Goal: Information Seeking & Learning: Check status

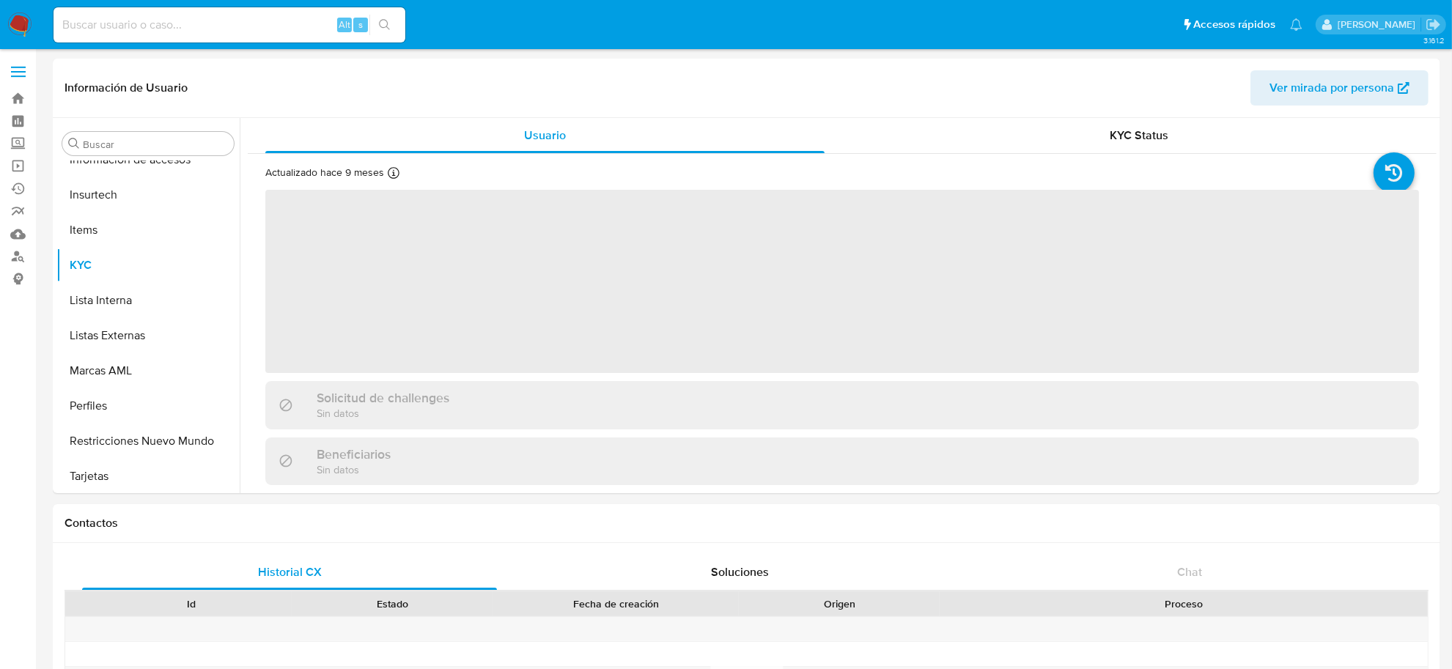
scroll to position [689, 0]
select select "10"
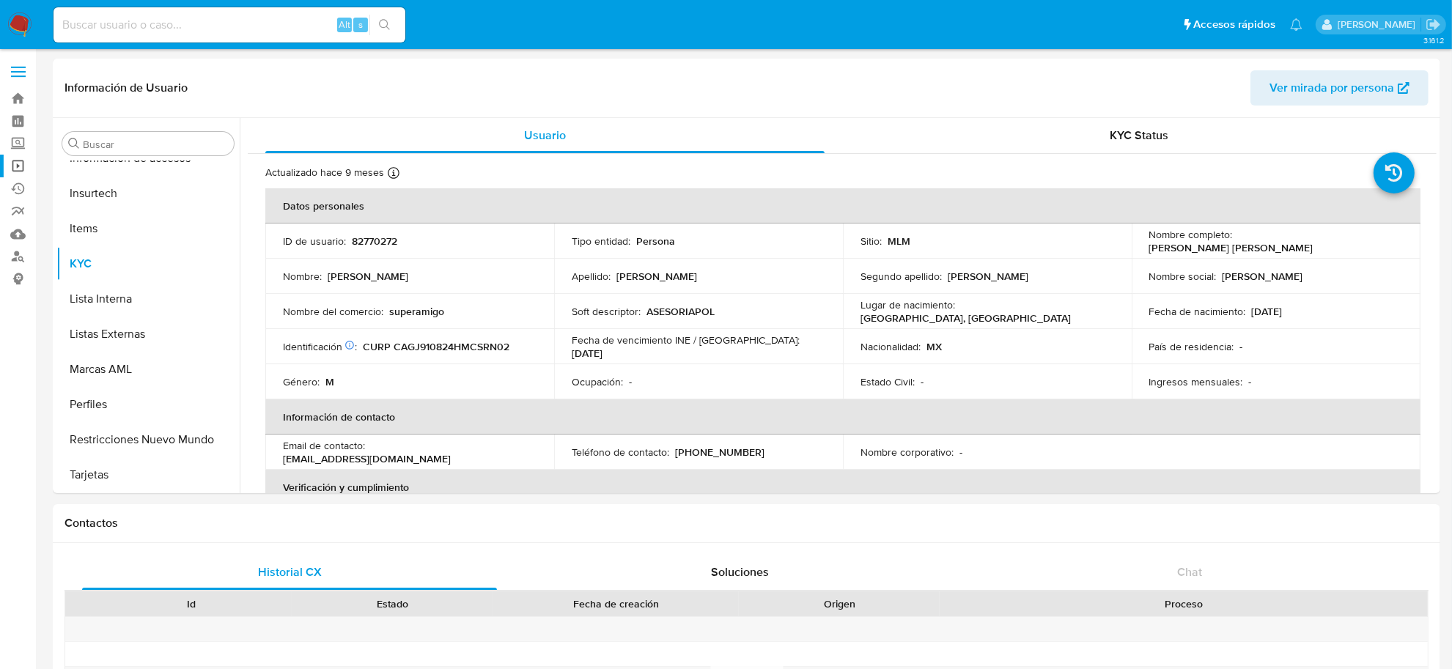
click at [19, 161] on link "Operaciones masivas" at bounding box center [87, 166] width 174 height 23
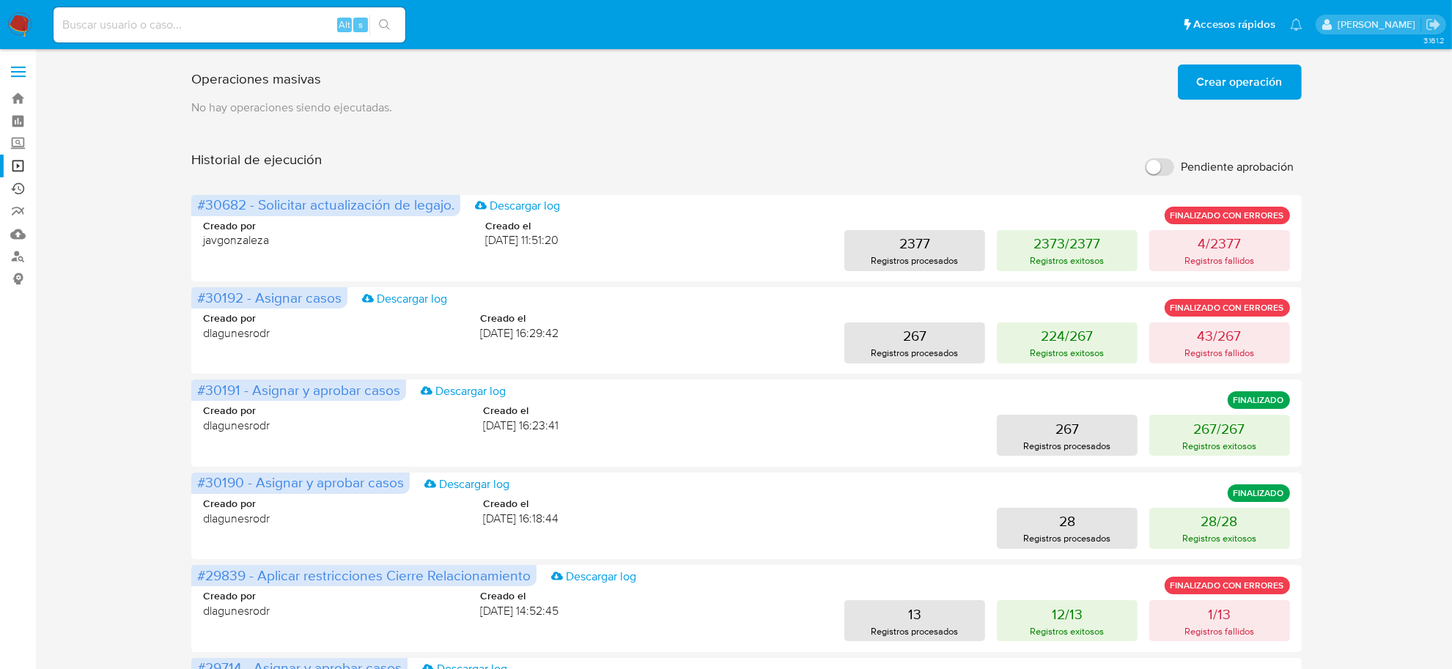
click at [22, 189] on link "Ejecuciones automáticas" at bounding box center [87, 188] width 174 height 23
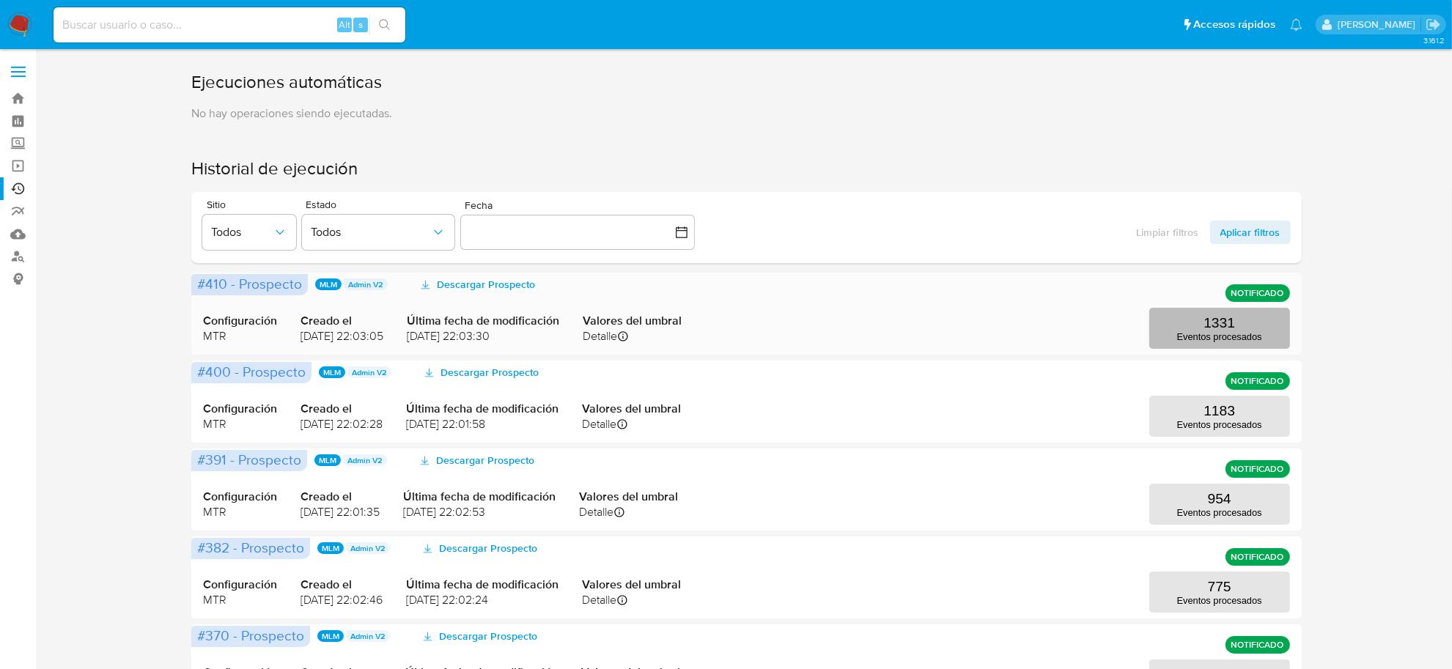
click at [1226, 337] on p "Eventos procesados" at bounding box center [1219, 336] width 85 height 11
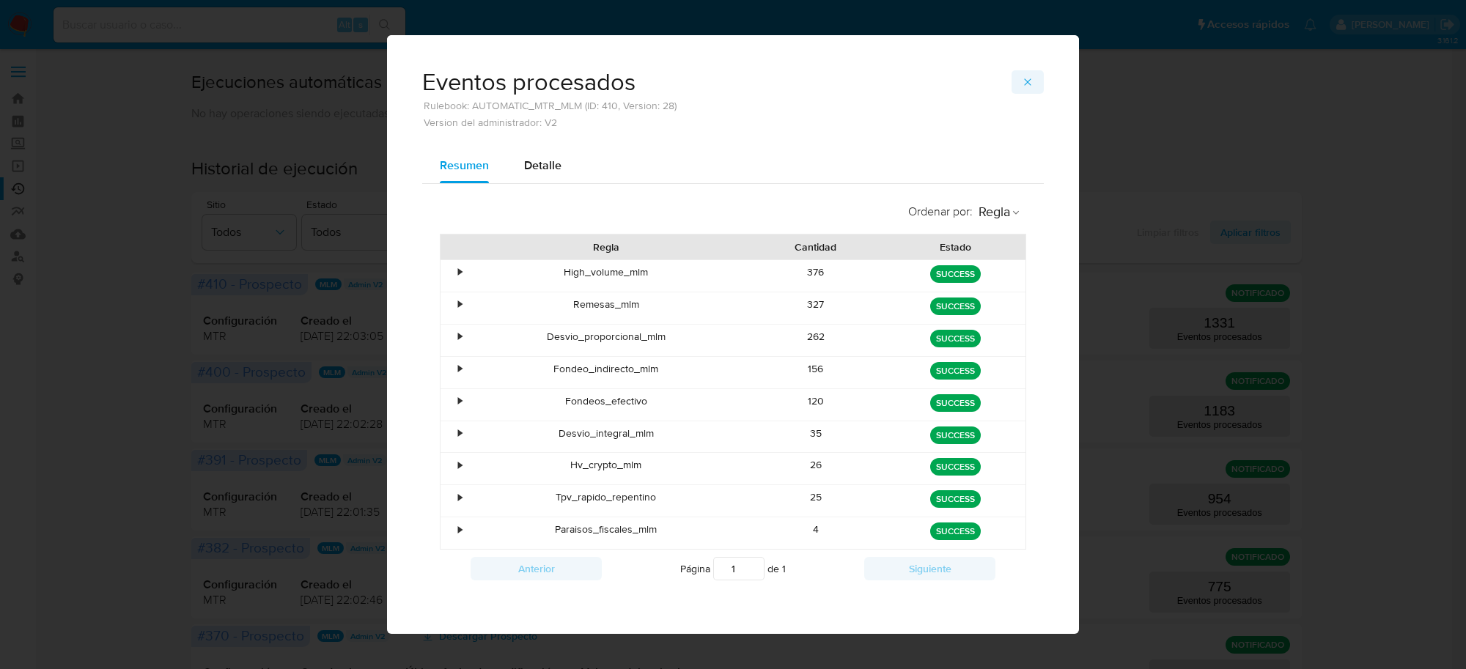
click at [1022, 83] on icon "button" at bounding box center [1028, 82] width 12 height 12
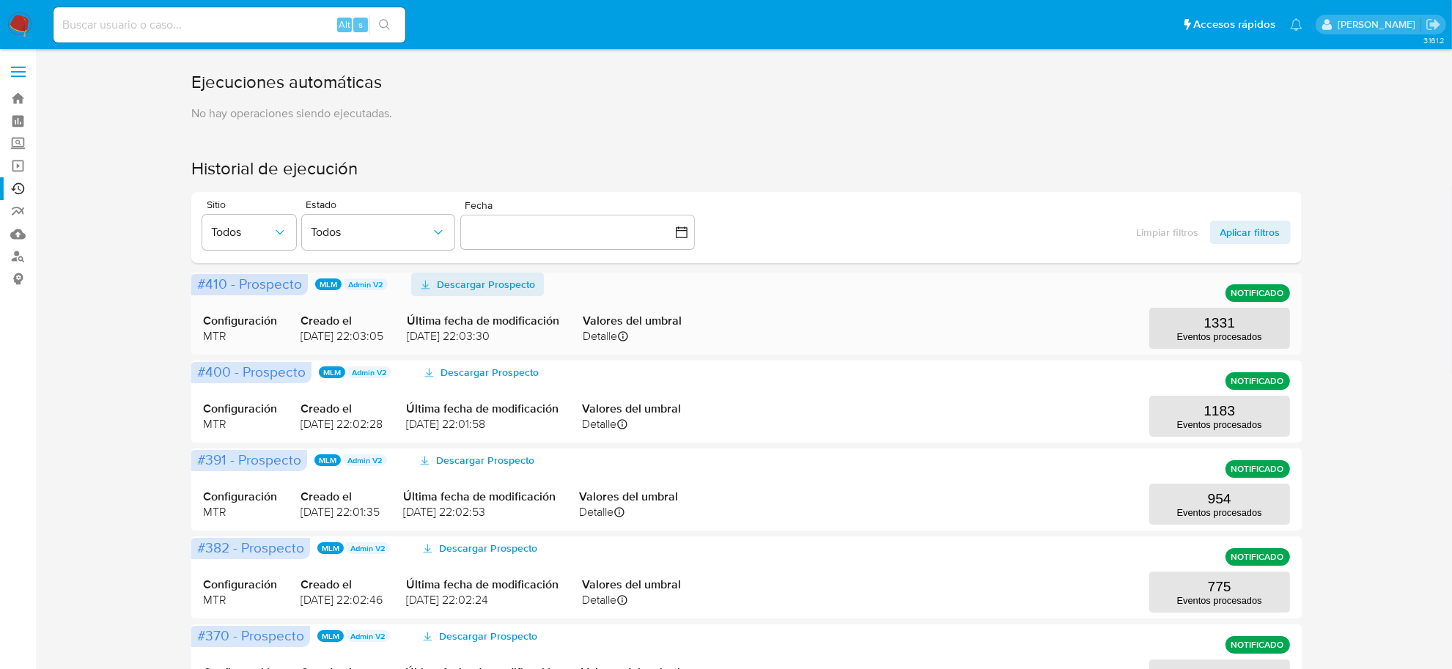
click at [499, 287] on span "Descargar Prospecto" at bounding box center [486, 284] width 98 height 23
click at [17, 27] on img at bounding box center [19, 24] width 25 height 25
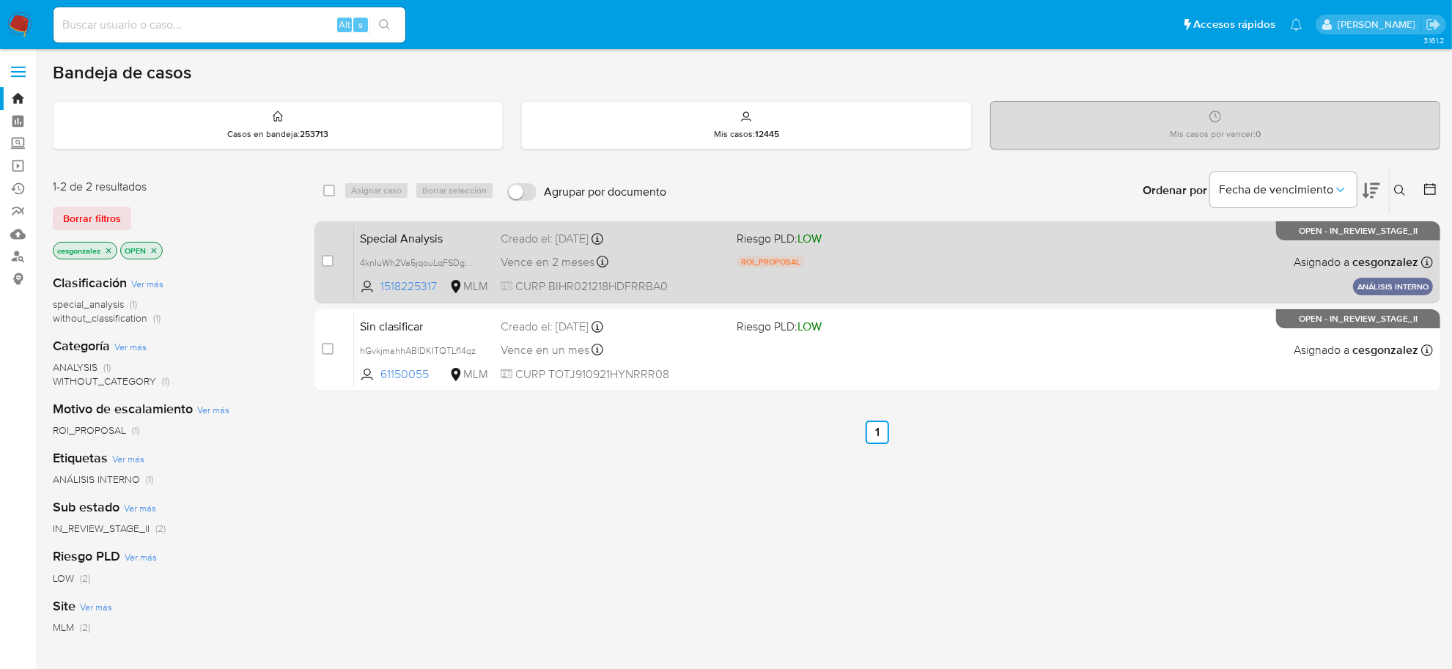
click at [548, 246] on div "Special Analysis 4knIuWh2Va5jqouLqFSDgbbZ 1518225317 MLM Riesgo PLD: LOW ROI_PR…" at bounding box center [893, 262] width 1079 height 74
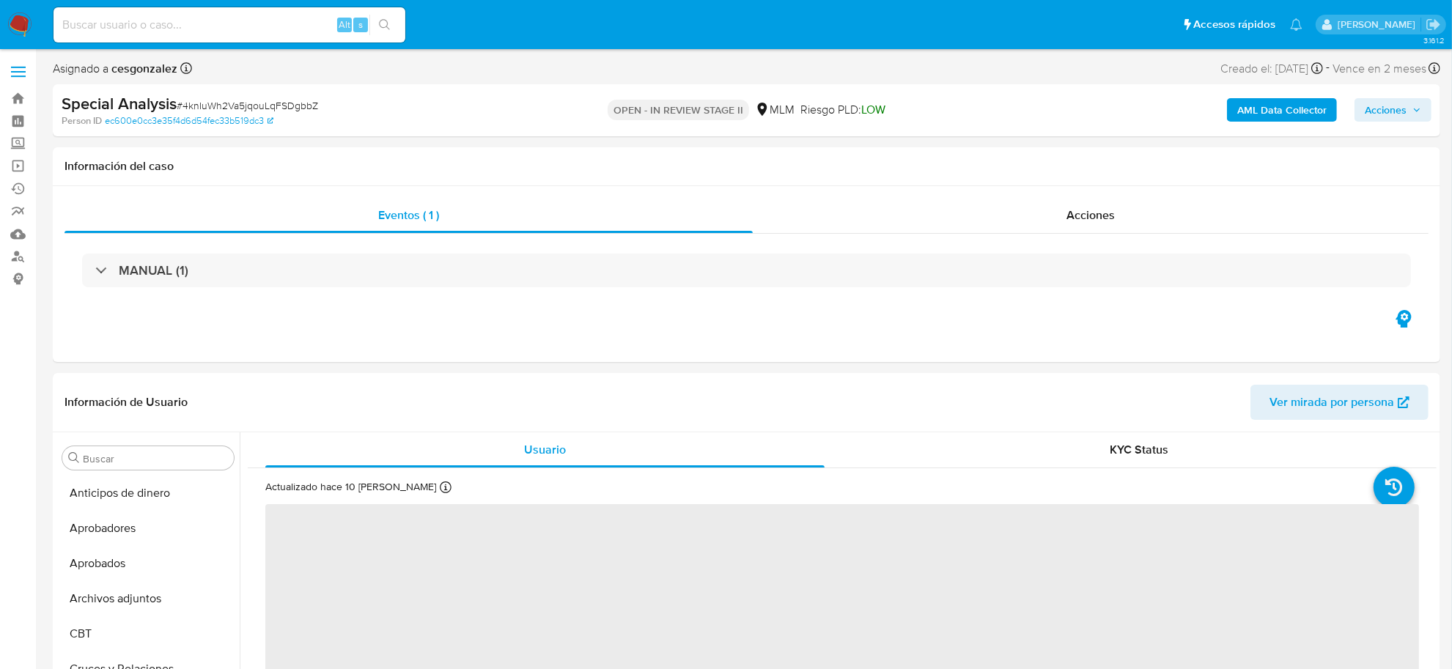
scroll to position [689, 0]
select select "10"
click at [1405, 108] on span "Acciones" at bounding box center [1386, 109] width 42 height 23
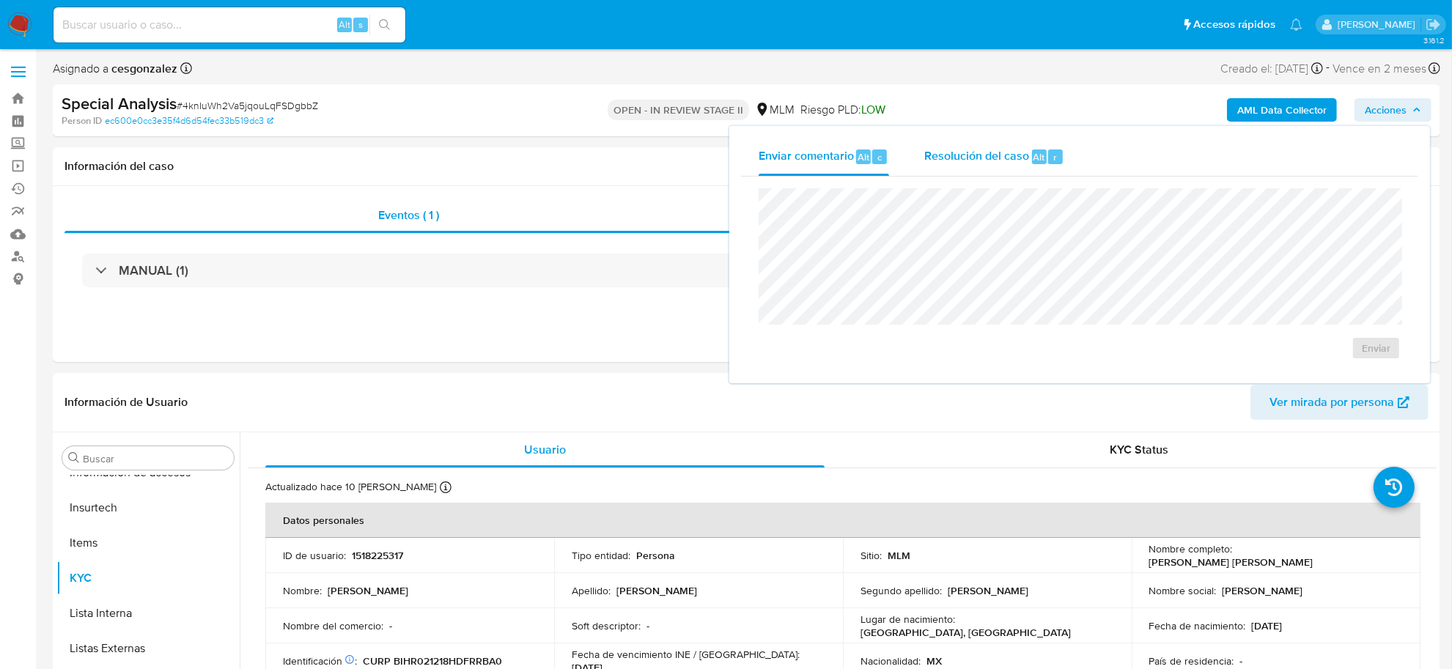
click at [981, 155] on span "Resolución del caso" at bounding box center [976, 156] width 105 height 17
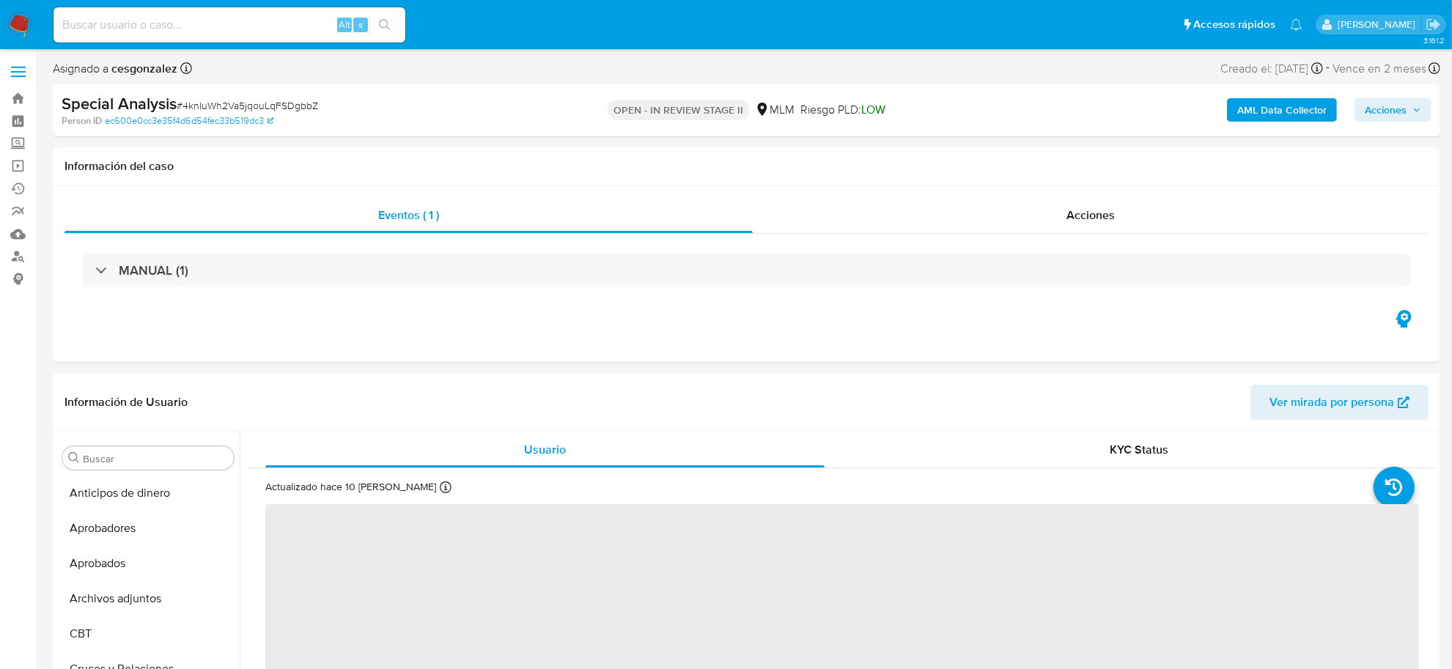
select select "10"
click at [23, 29] on img at bounding box center [19, 24] width 25 height 25
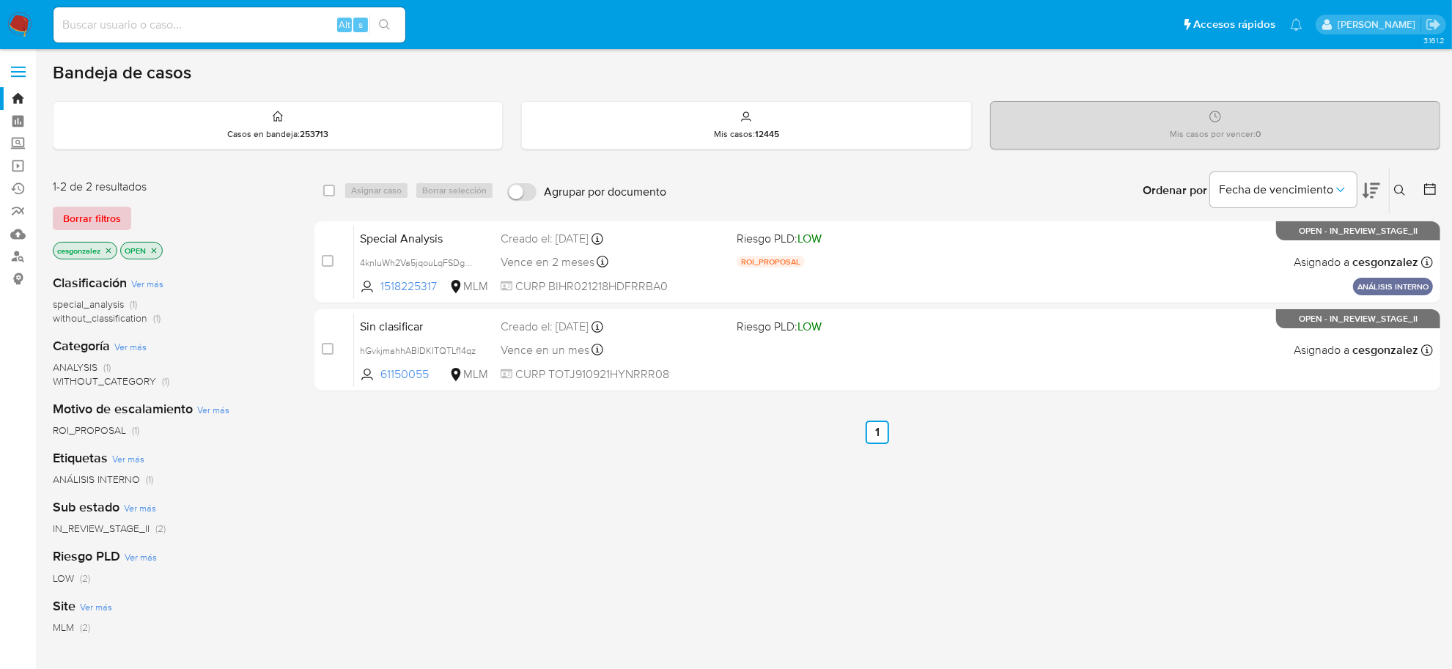
click at [101, 208] on span "Borrar filtros" at bounding box center [92, 218] width 58 height 21
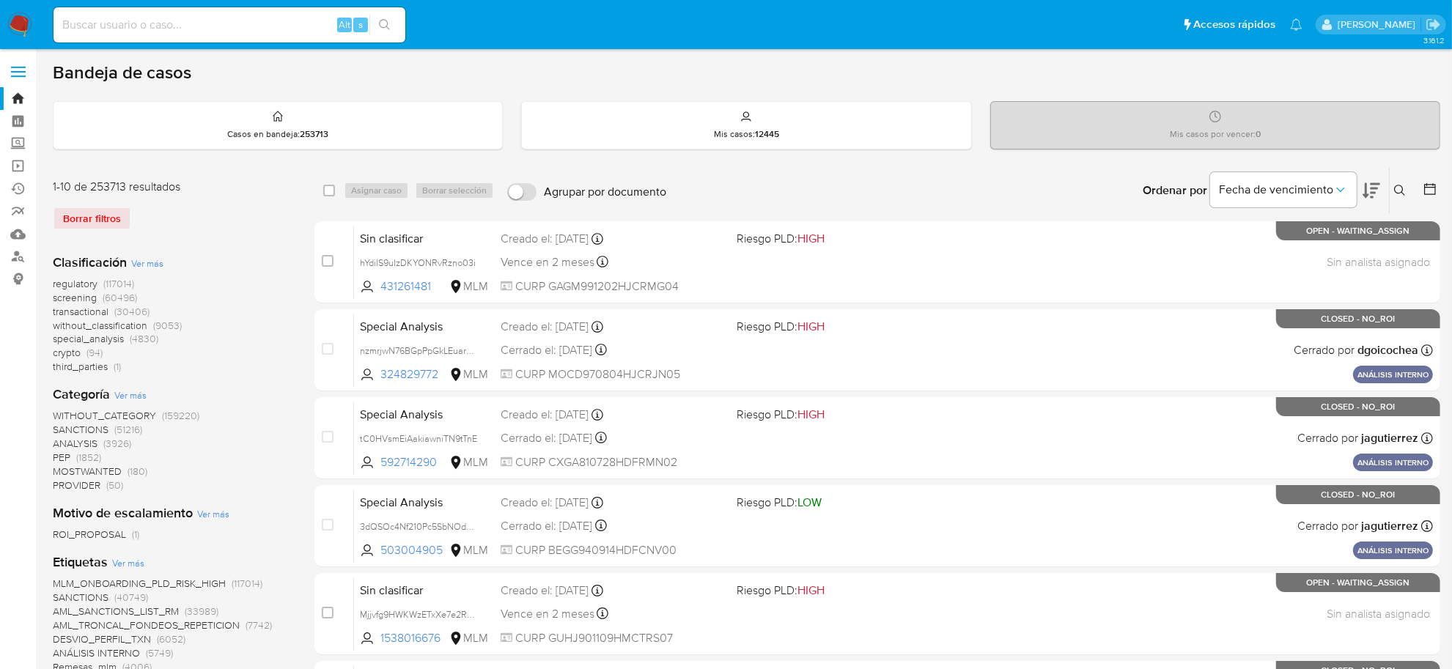
scroll to position [92, 0]
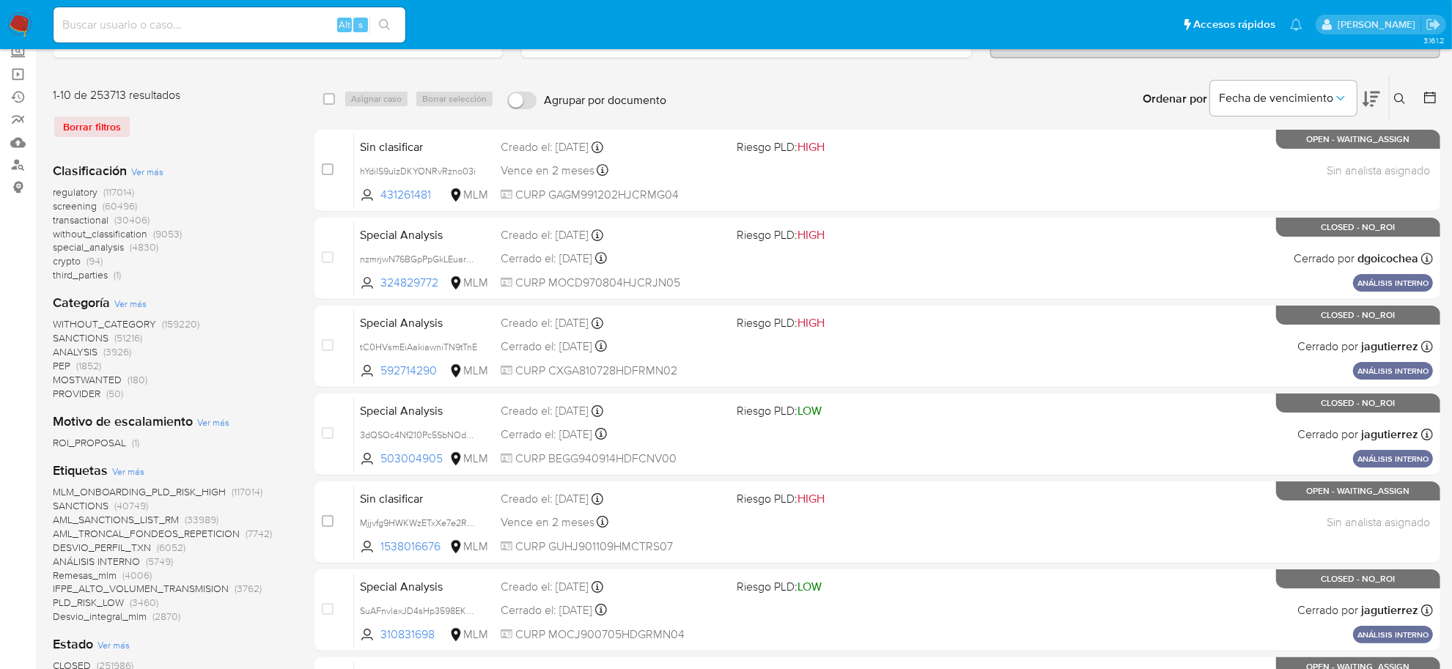
click at [111, 441] on span "ROI_PROPOSAL" at bounding box center [89, 442] width 73 height 15
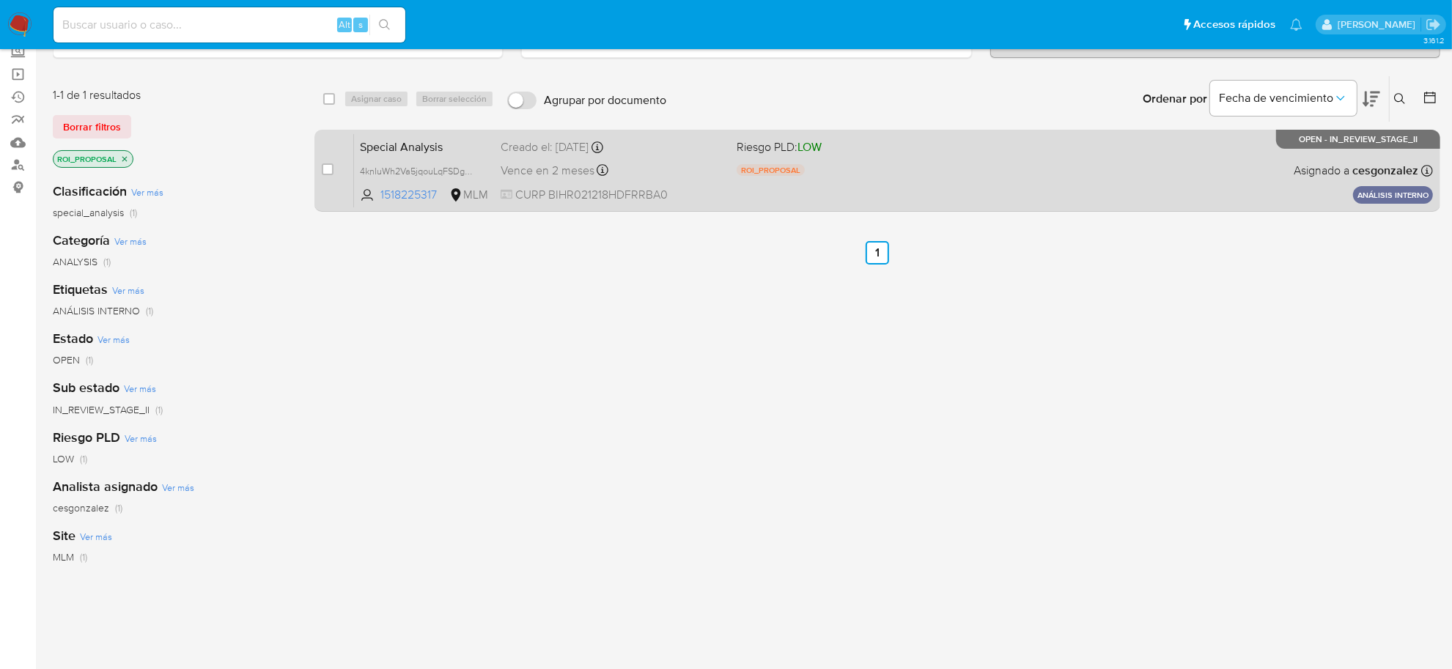
click at [590, 187] on span "CURP BIHR021218HDFRRBA0" at bounding box center [613, 195] width 224 height 16
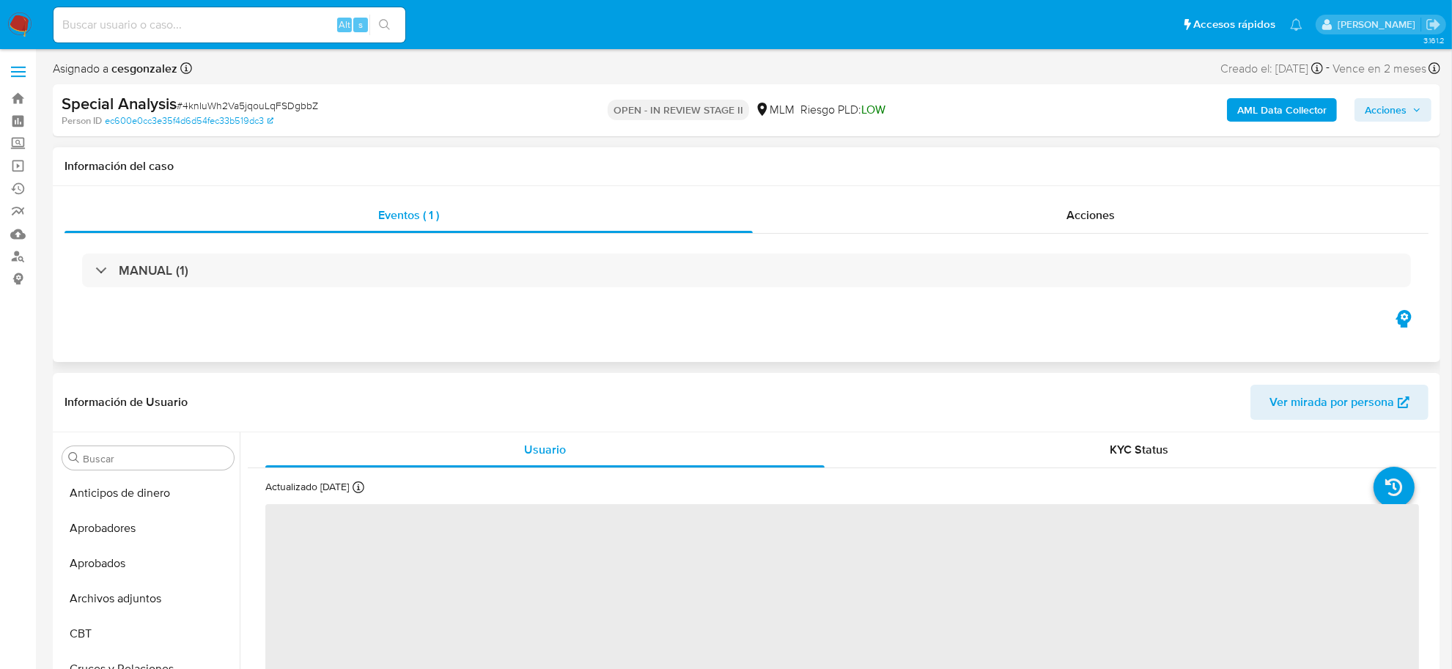
scroll to position [689, 0]
select select "10"
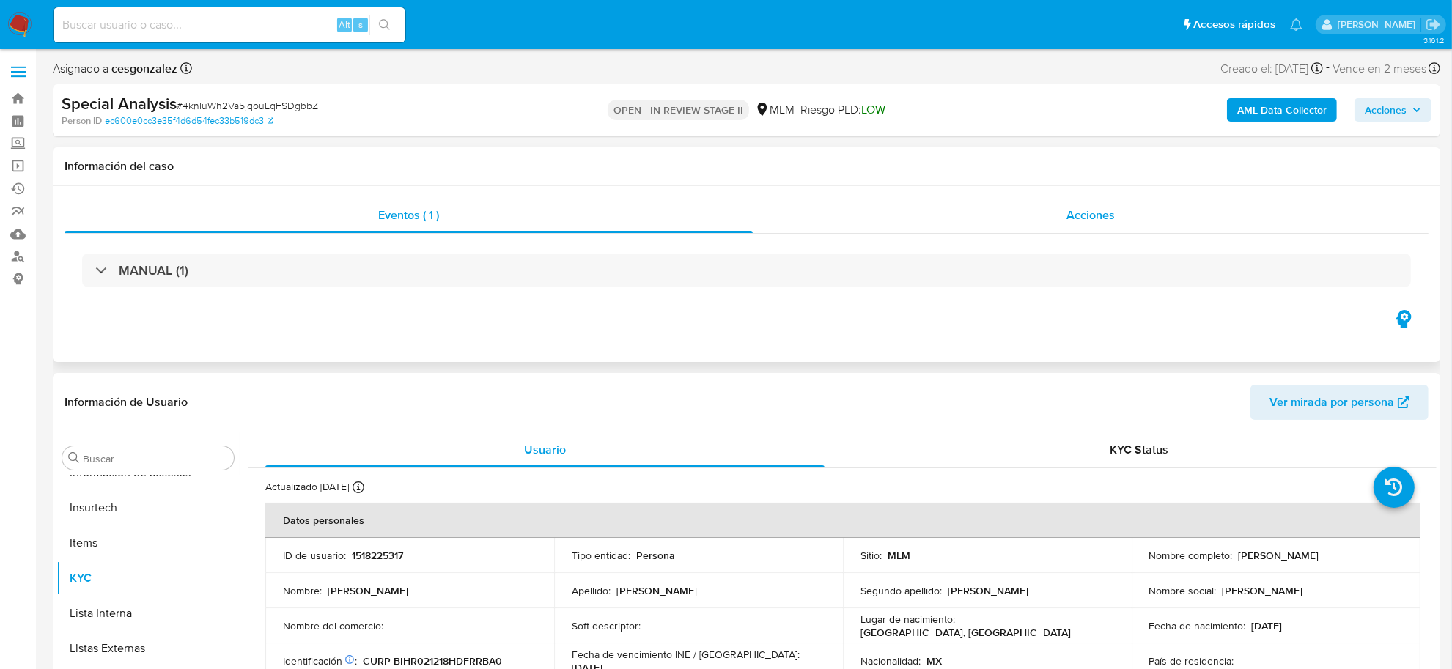
click at [1079, 218] on span "Acciones" at bounding box center [1091, 215] width 48 height 17
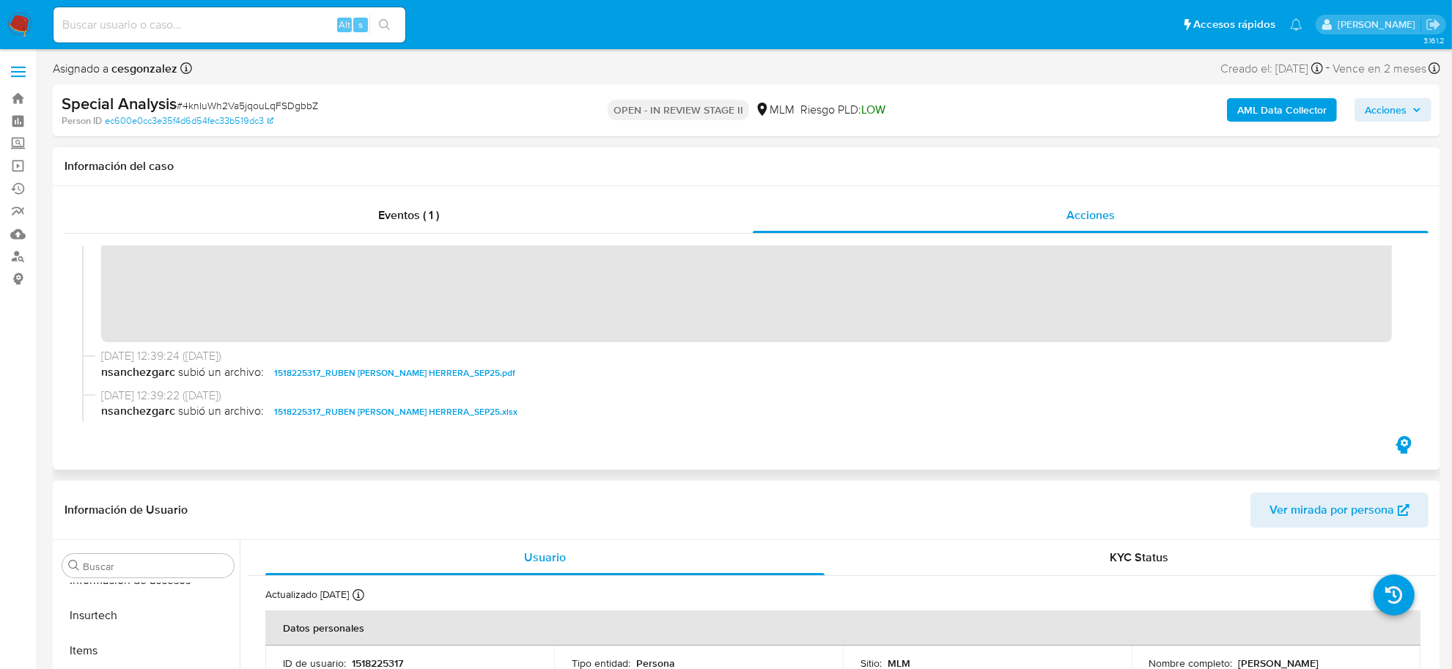
scroll to position [0, 0]
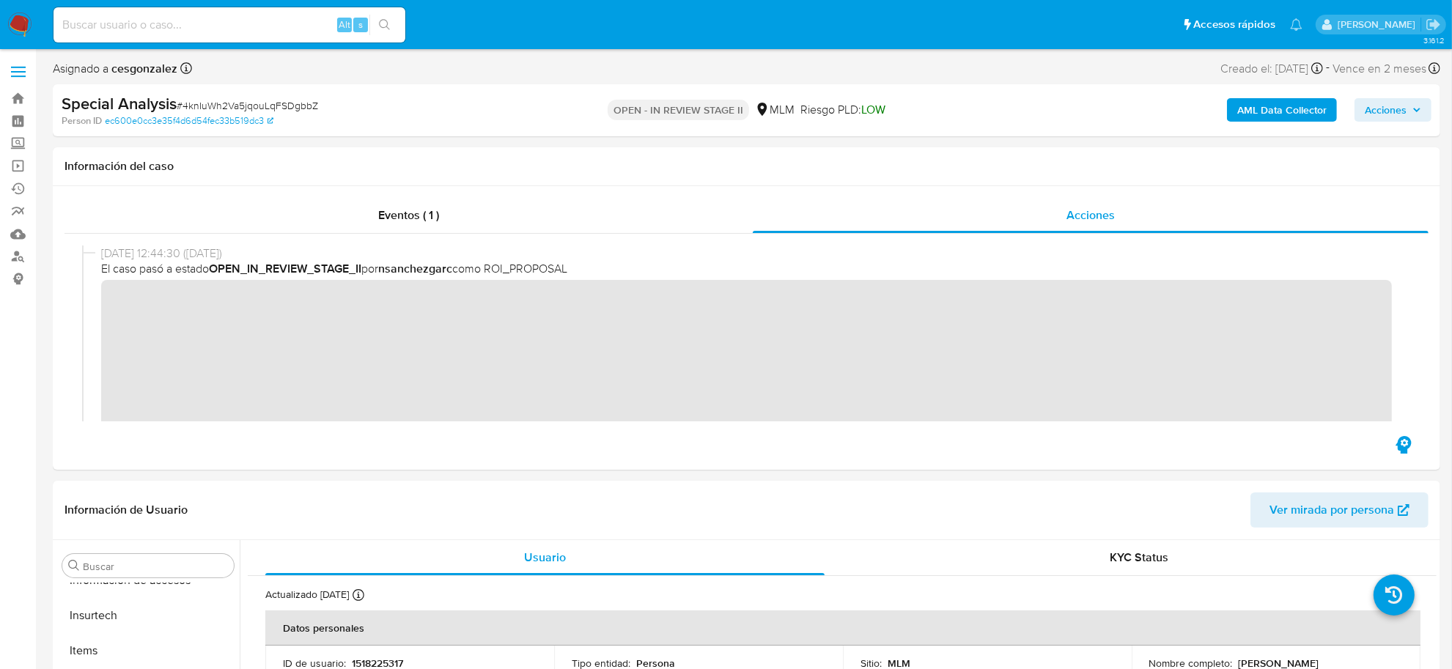
click at [1389, 118] on span "Acciones" at bounding box center [1386, 109] width 42 height 23
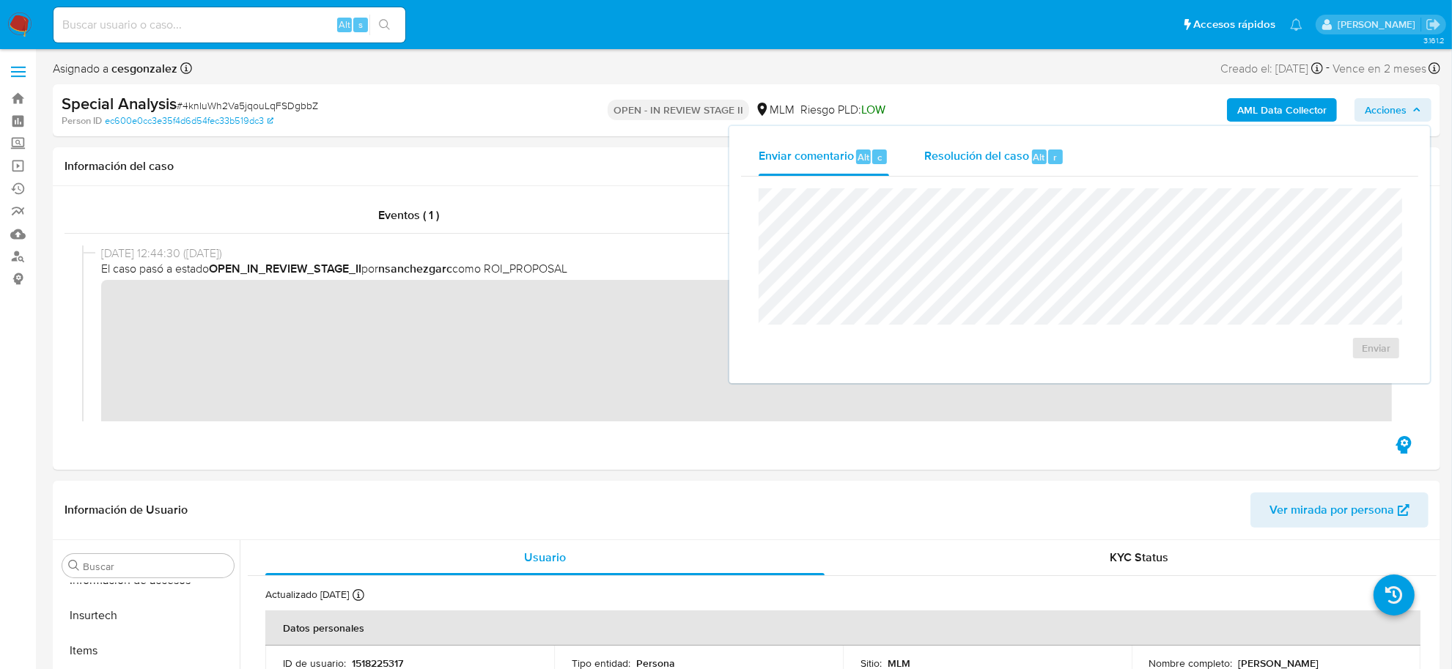
click at [962, 156] on span "Resolución del caso" at bounding box center [976, 156] width 105 height 17
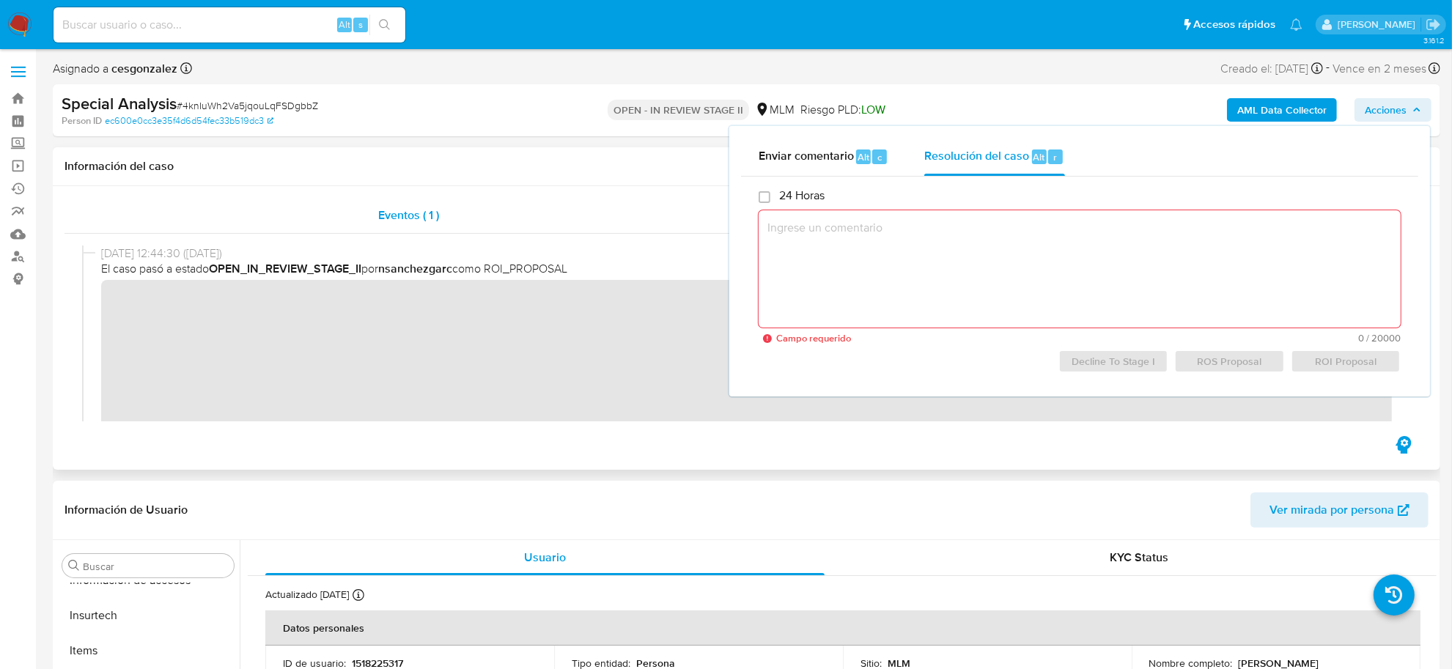
click at [508, 202] on div "Eventos ( 1 )" at bounding box center [409, 215] width 688 height 35
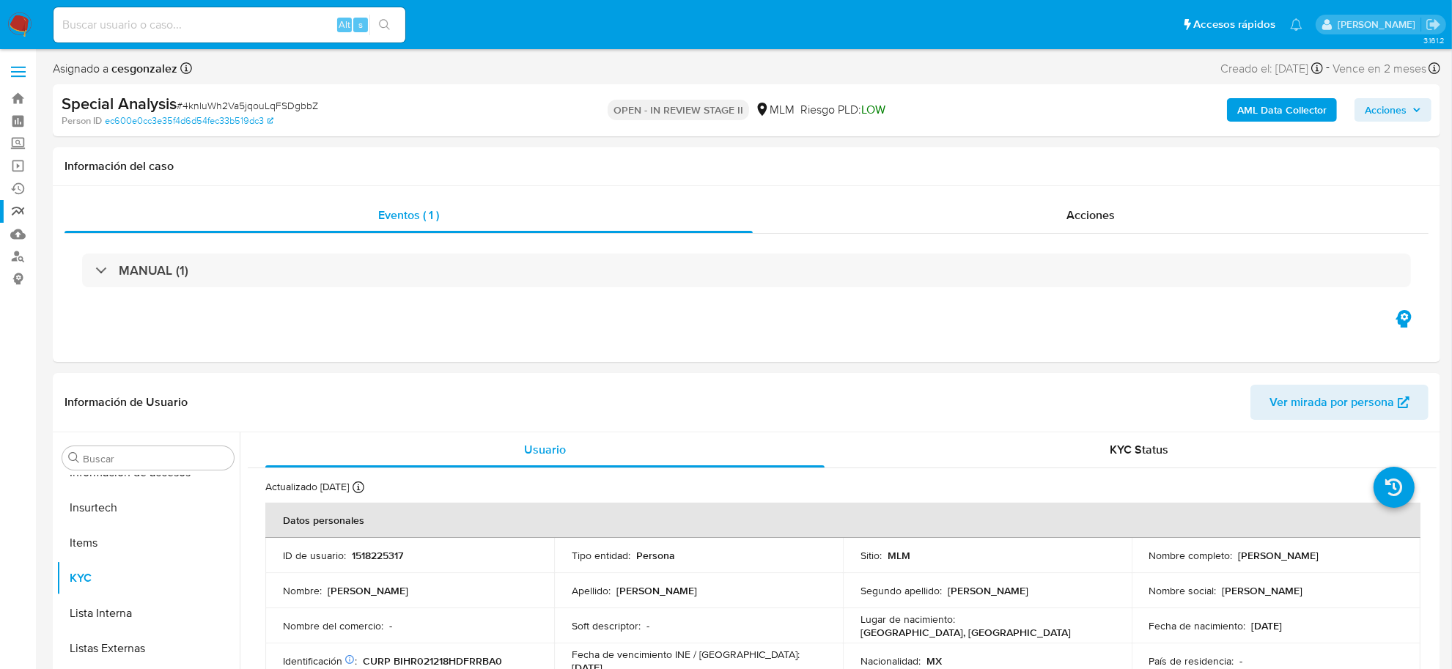
click at [15, 213] on link "Reportes" at bounding box center [87, 211] width 174 height 23
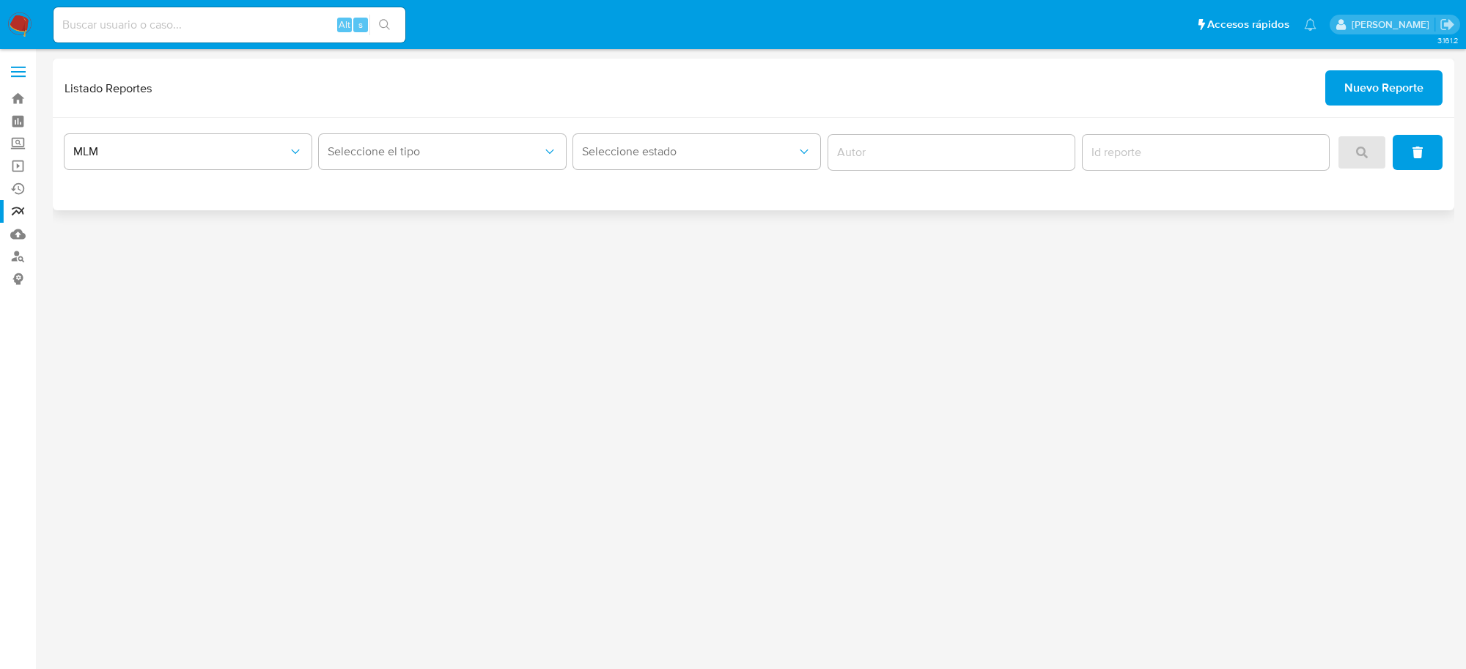
click at [1368, 97] on span "Nuevo Reporte" at bounding box center [1384, 88] width 79 height 32
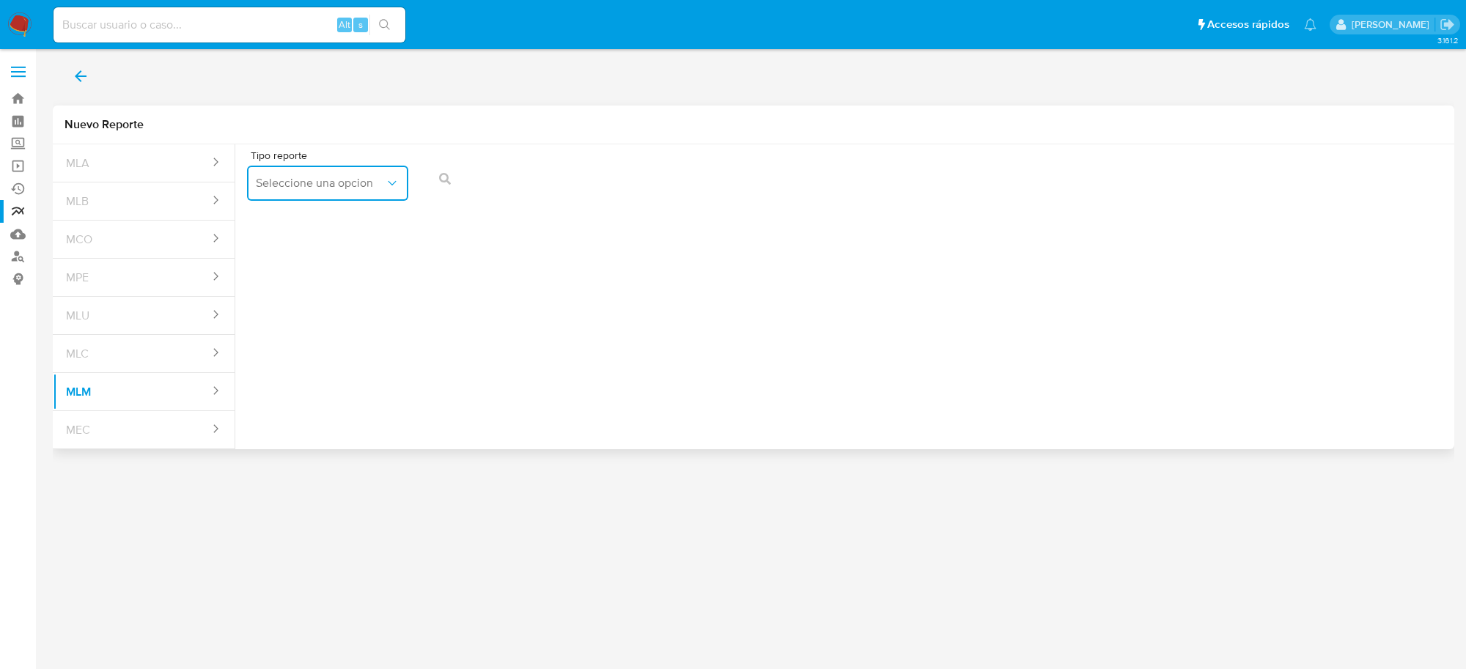
click at [386, 181] on icon "report-types" at bounding box center [392, 183] width 15 height 15
click at [339, 216] on div "IFPE 24 HORAS" at bounding box center [323, 222] width 135 height 35
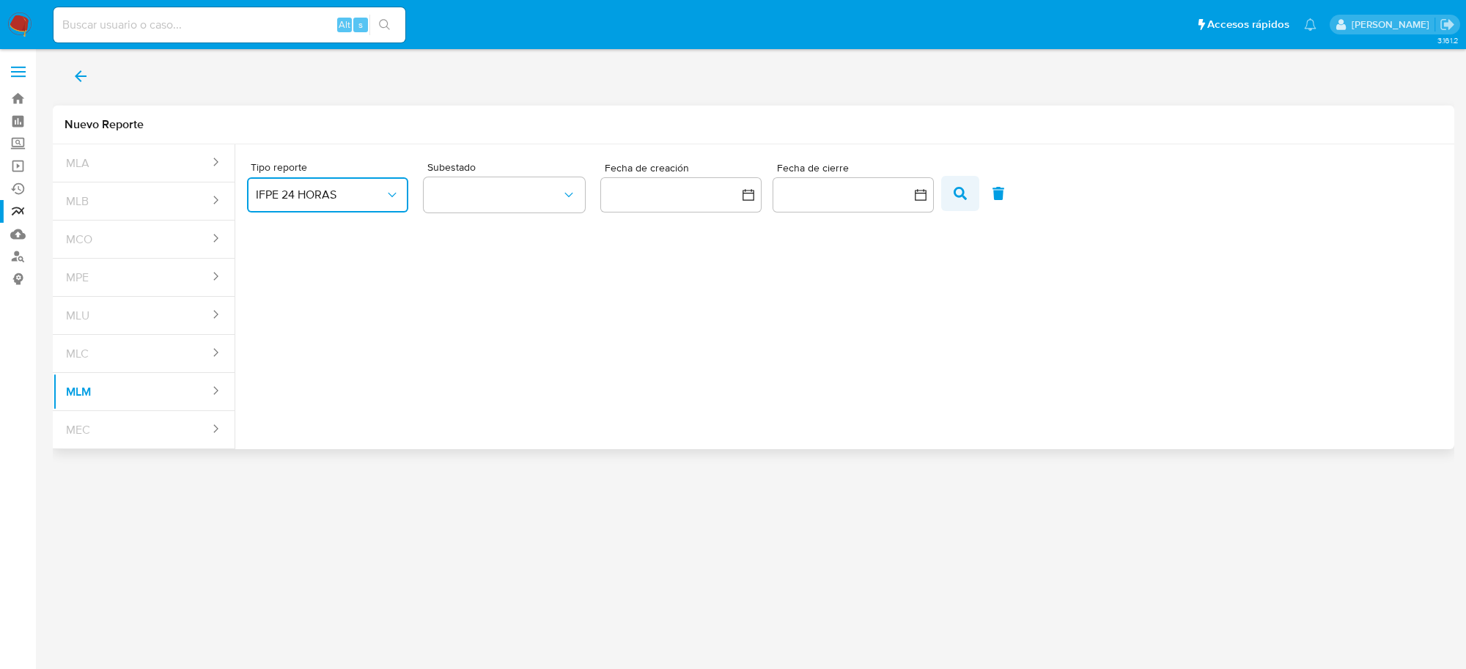
click at [954, 192] on icon "button" at bounding box center [960, 193] width 13 height 13
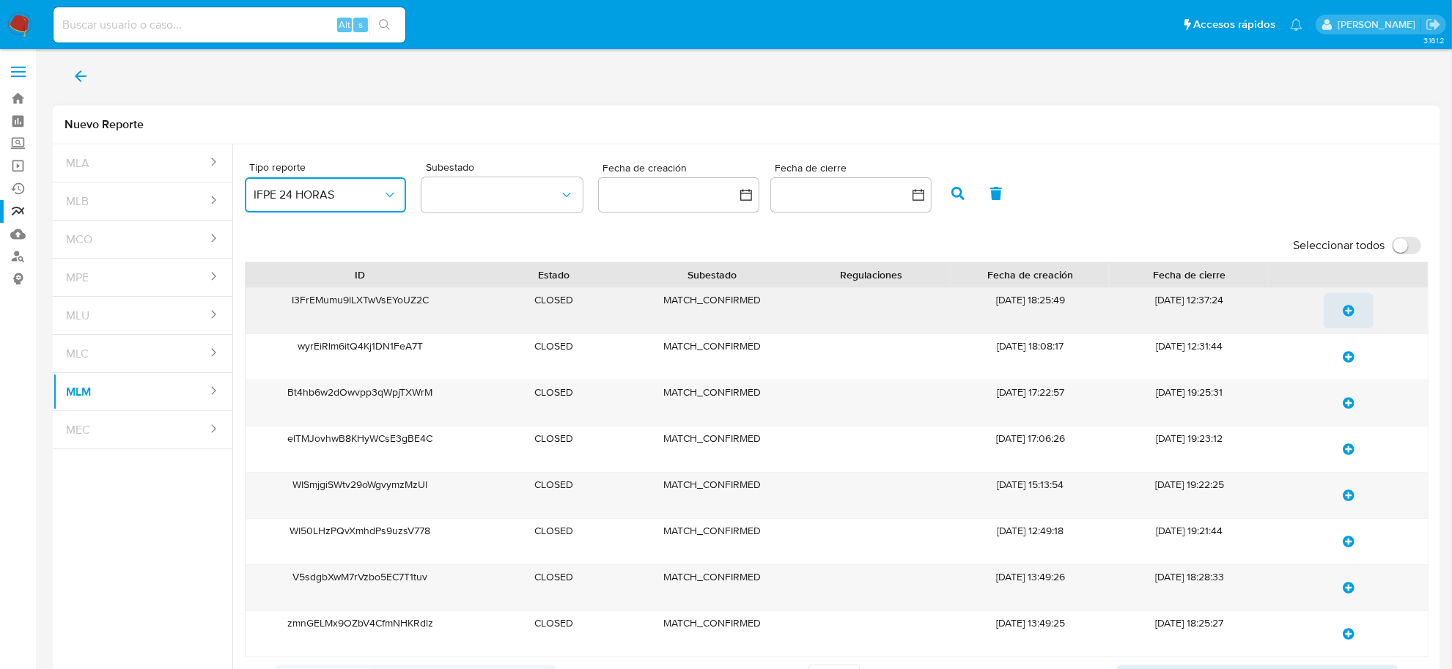
click at [1349, 310] on icon "update-list" at bounding box center [1349, 311] width 12 height 12
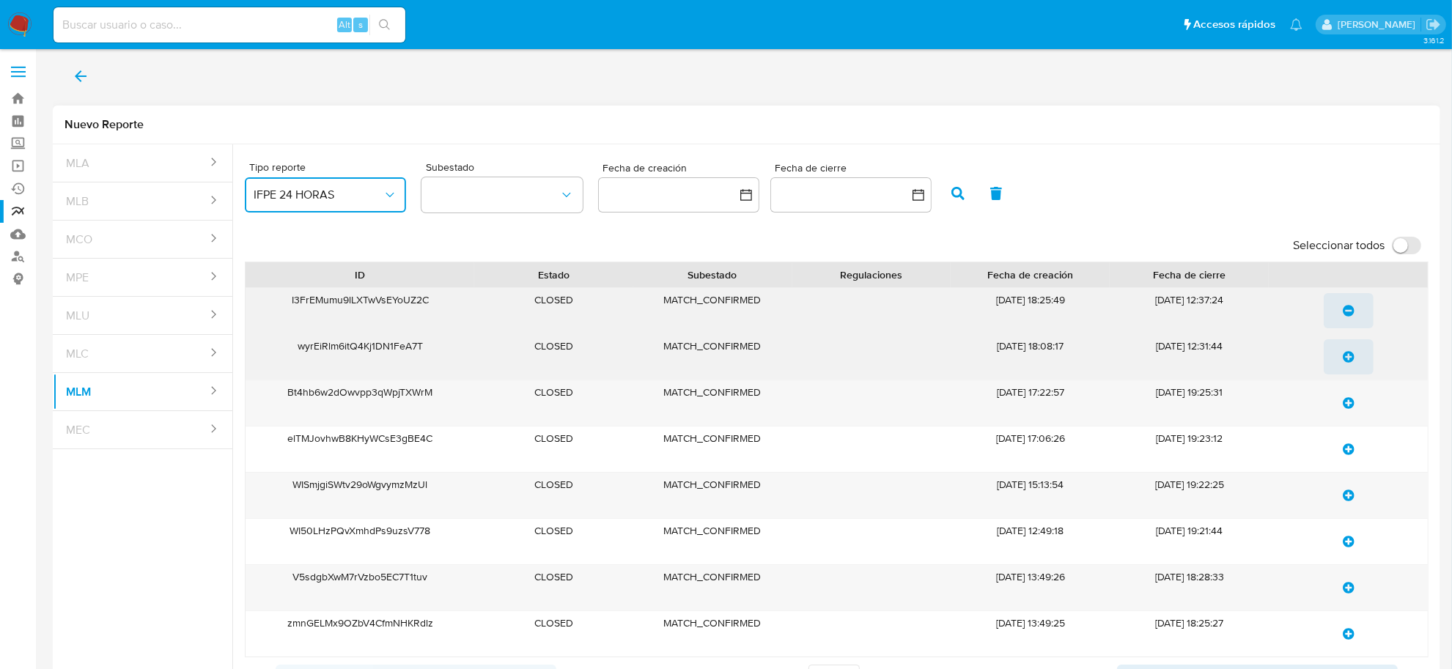
click at [1351, 353] on icon "update-list" at bounding box center [1349, 357] width 12 height 12
click at [1347, 413] on span "update-list" at bounding box center [1349, 403] width 12 height 32
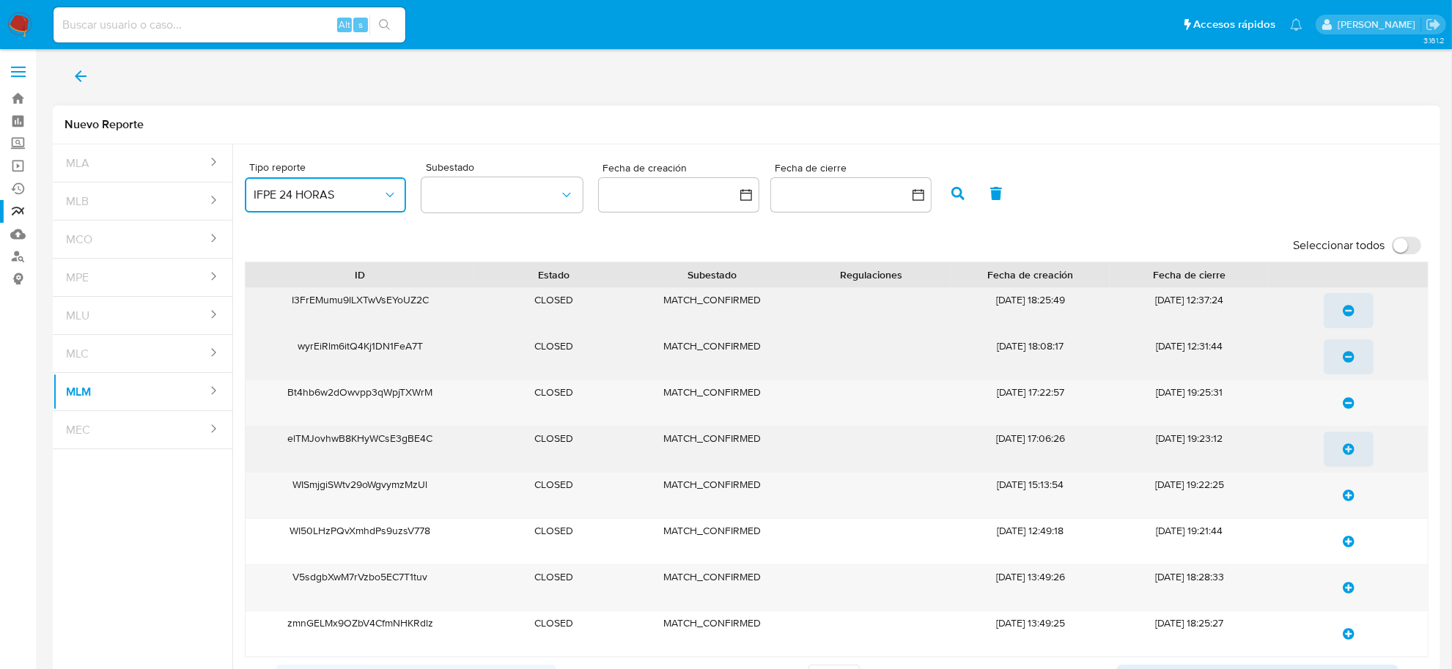
click at [1347, 447] on icon "update-list" at bounding box center [1349, 450] width 12 height 12
click at [1353, 497] on icon "update-list" at bounding box center [1349, 496] width 12 height 12
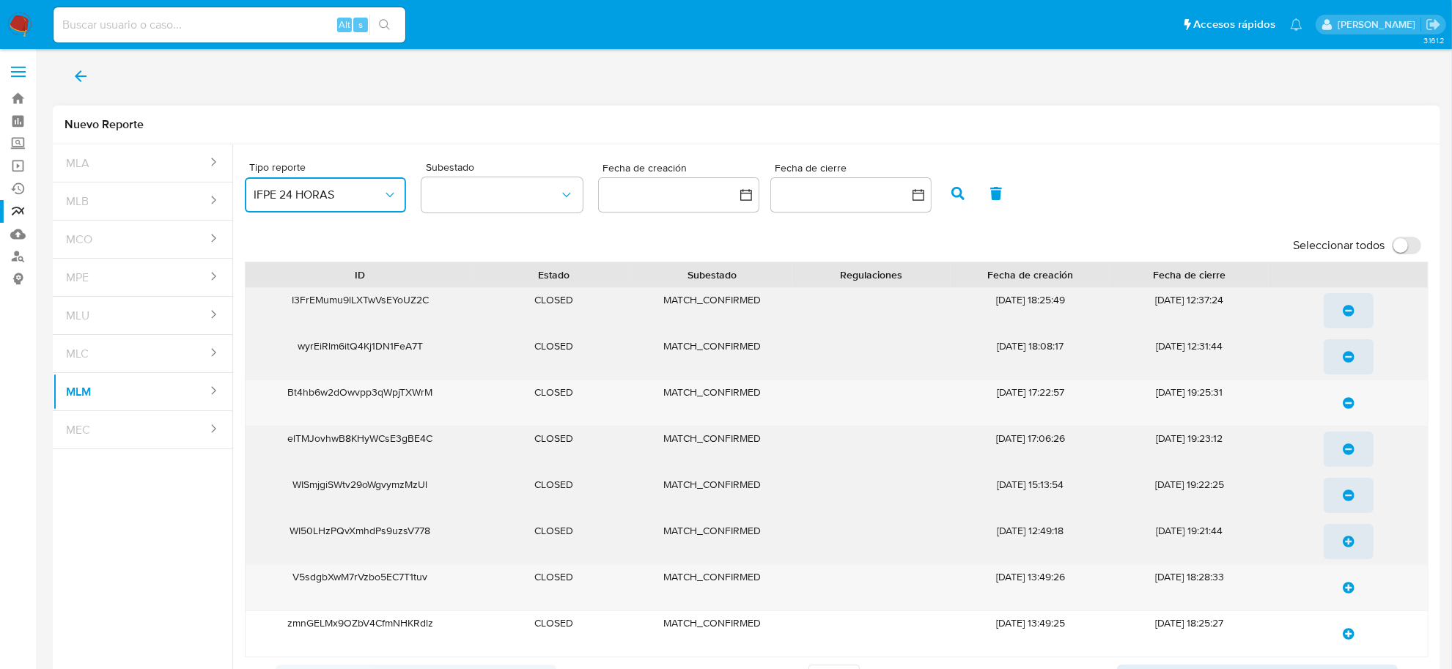
click at [1350, 545] on icon "update-list" at bounding box center [1349, 542] width 12 height 12
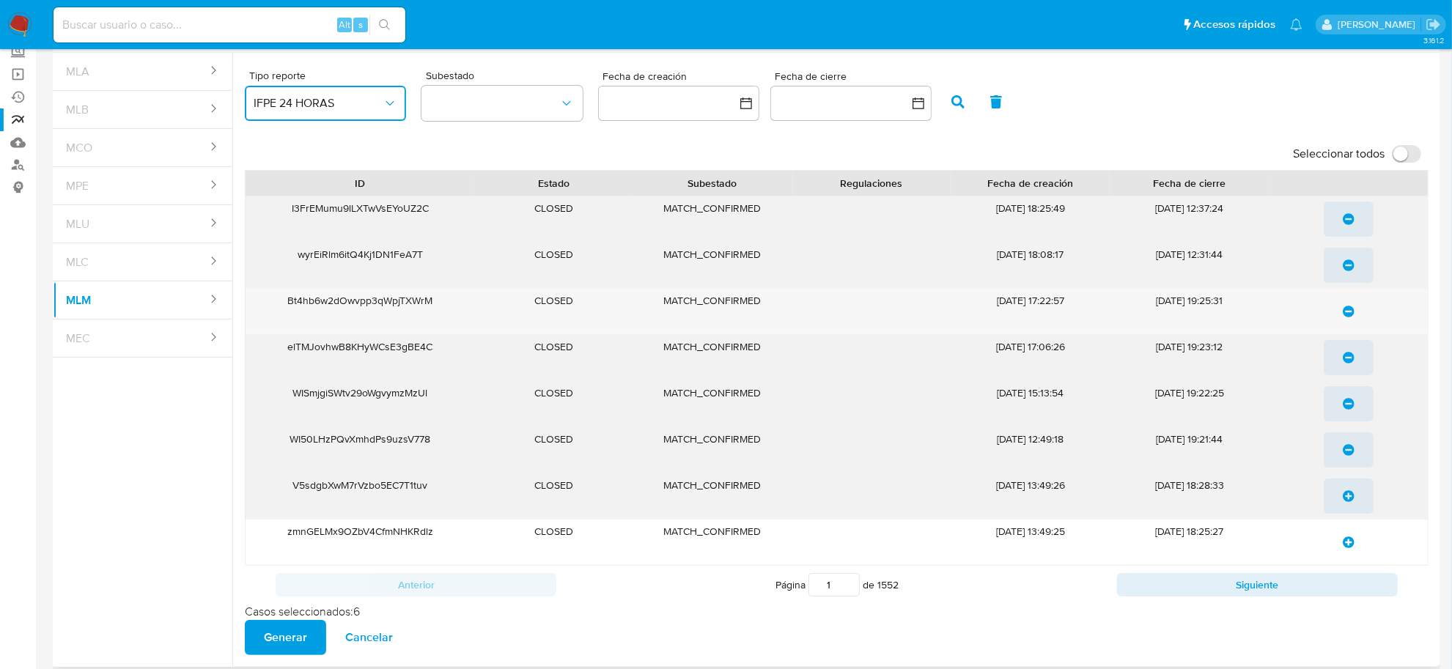
click at [1351, 495] on icon "update-list" at bounding box center [1349, 496] width 12 height 12
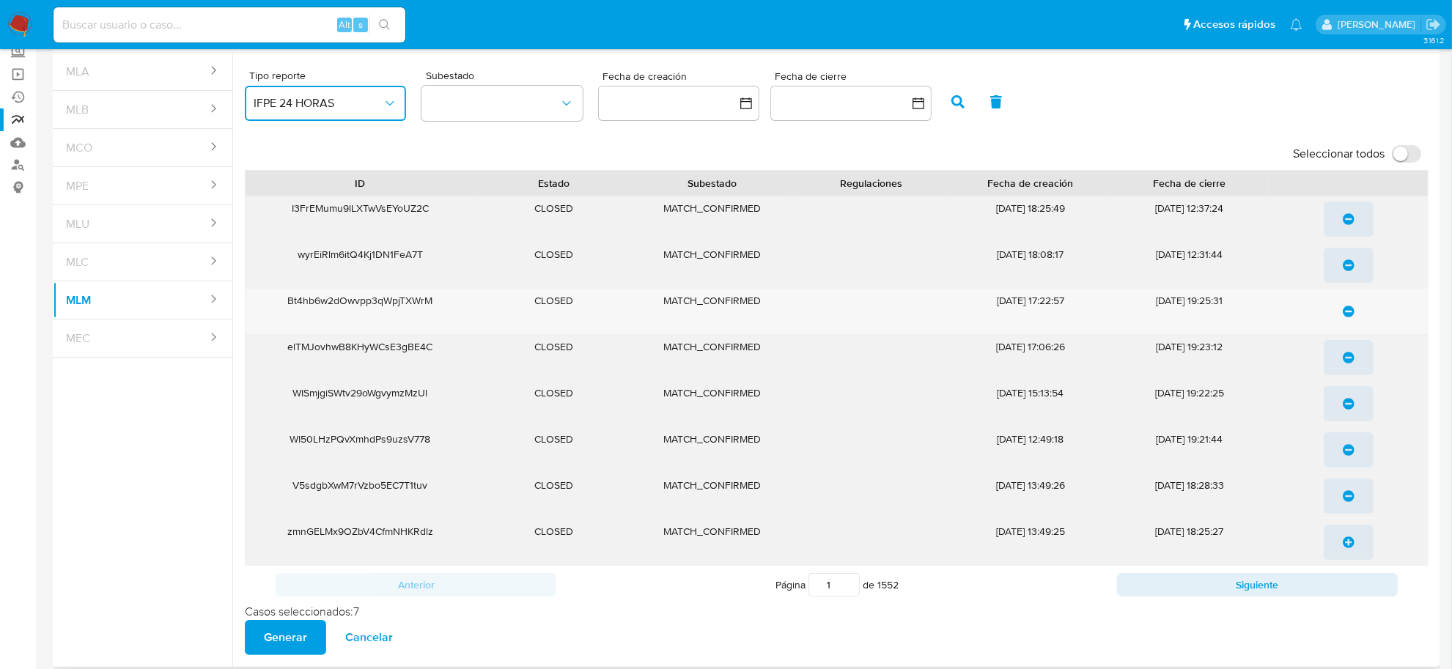
click at [1350, 545] on icon "update-list" at bounding box center [1349, 543] width 12 height 12
click at [1334, 583] on button "Siguiente" at bounding box center [1257, 584] width 281 height 23
type input "2"
click at [1350, 224] on icon "update-list" at bounding box center [1349, 219] width 12 height 12
click at [1349, 265] on icon "update-list" at bounding box center [1349, 266] width 12 height 12
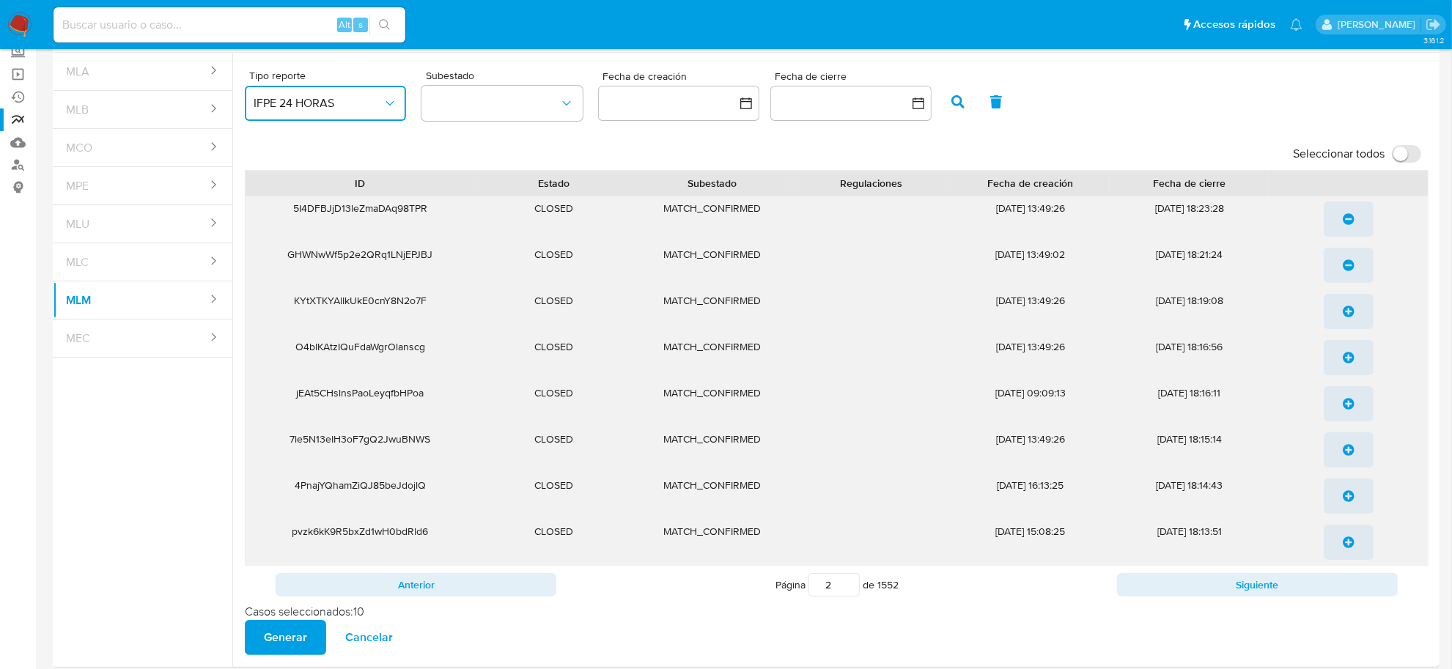
click at [1346, 310] on icon "update-list" at bounding box center [1349, 312] width 12 height 12
click at [372, 638] on span "Cancelar" at bounding box center [369, 638] width 48 height 32
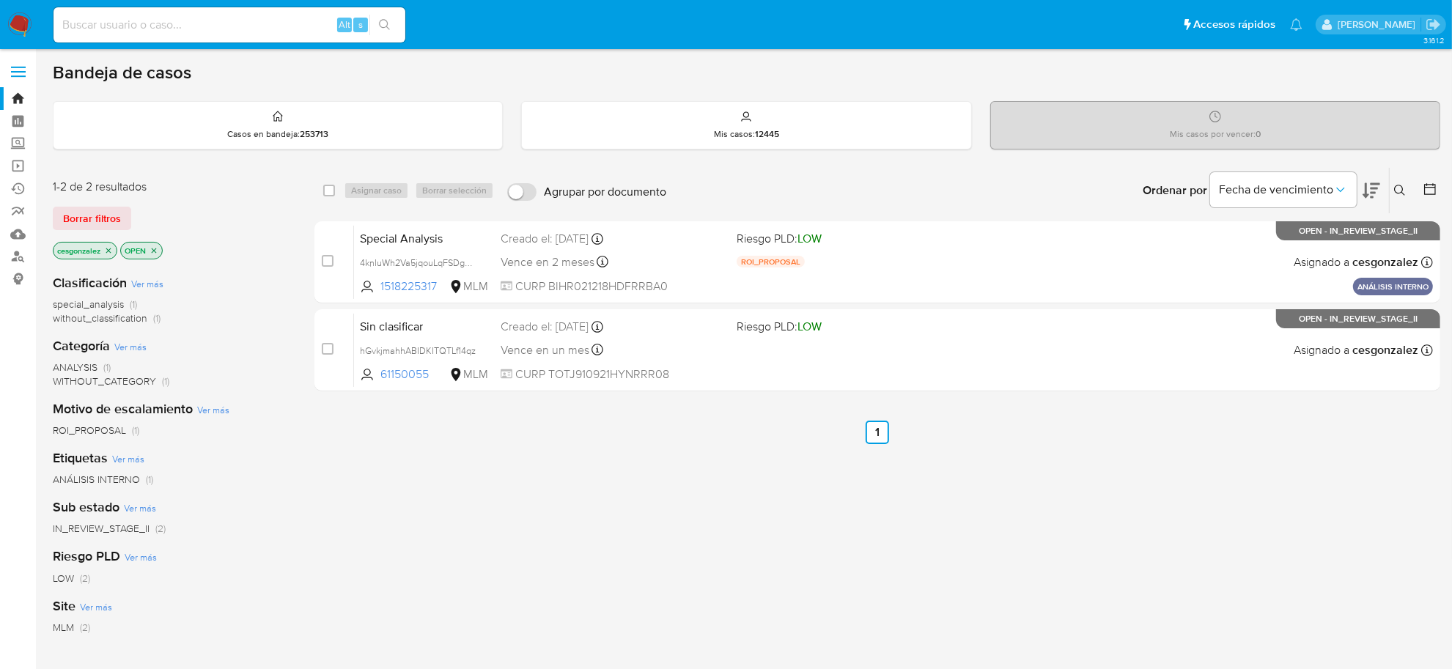
click at [119, 28] on input at bounding box center [230, 24] width 352 height 19
paste input "1800059973"
type input "1800059973"
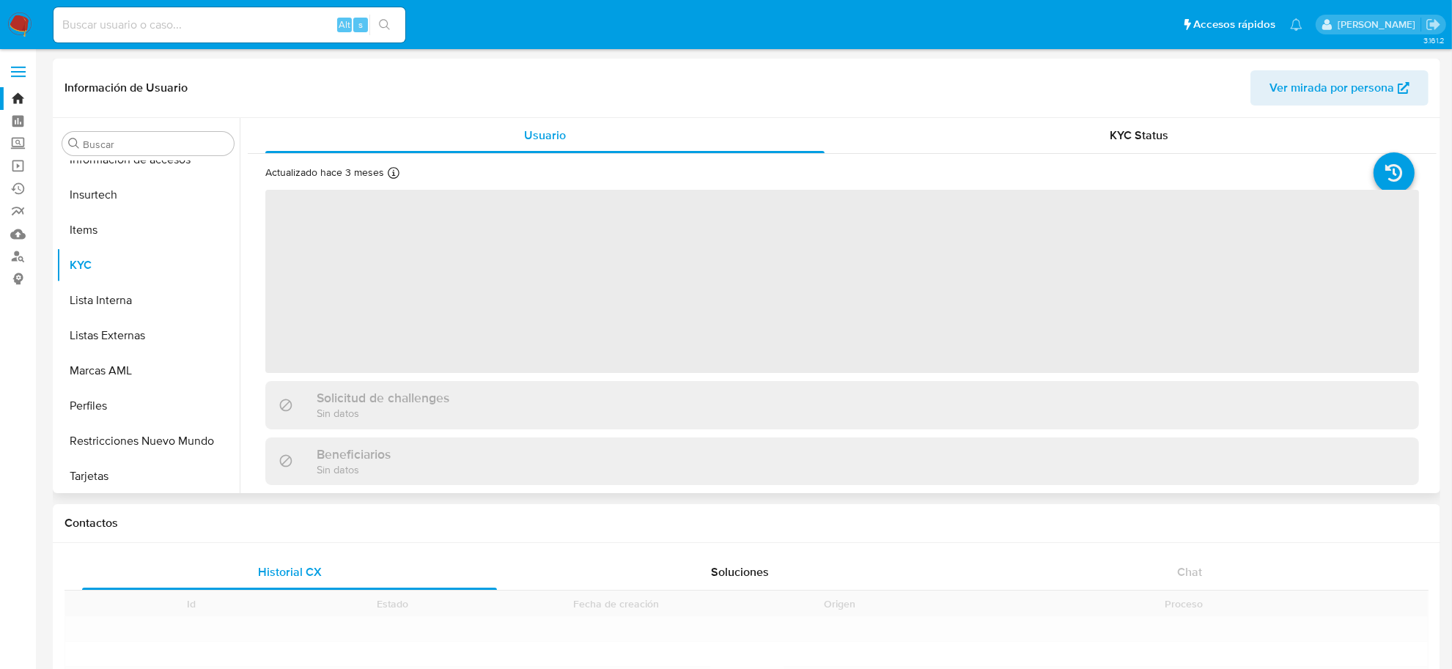
scroll to position [689, 0]
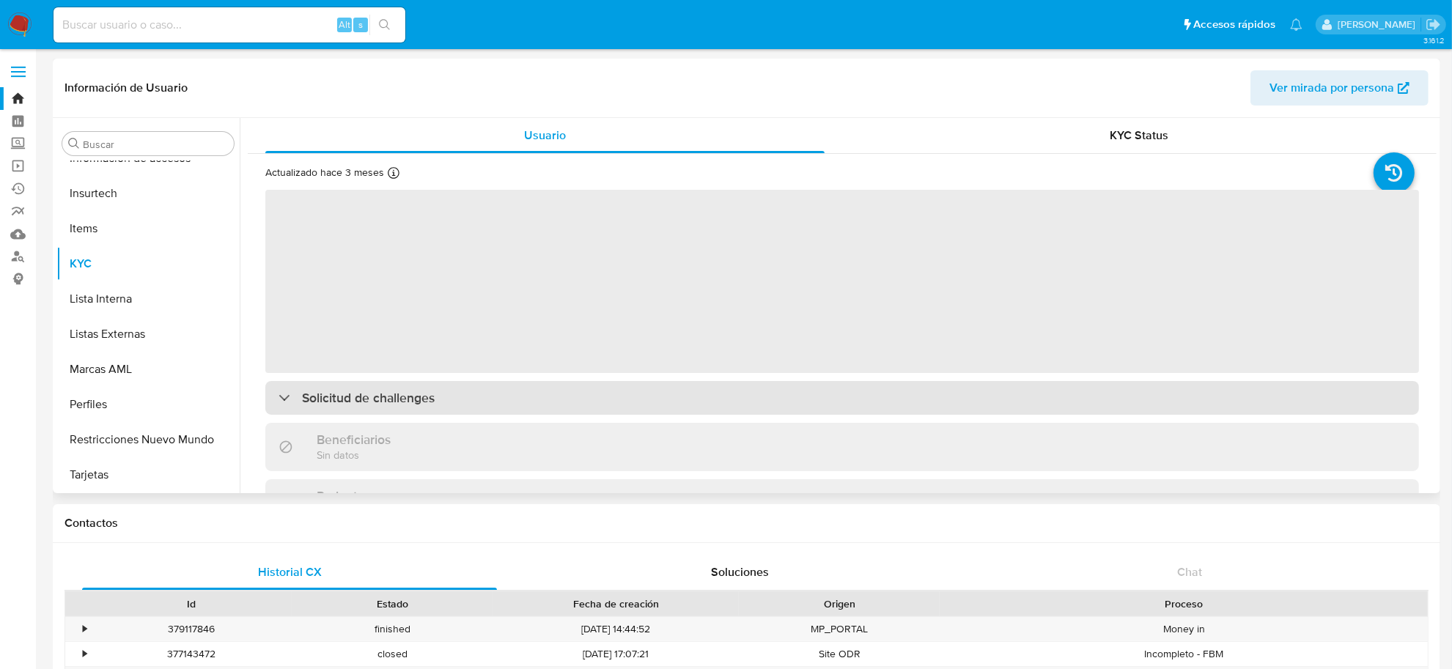
select select "10"
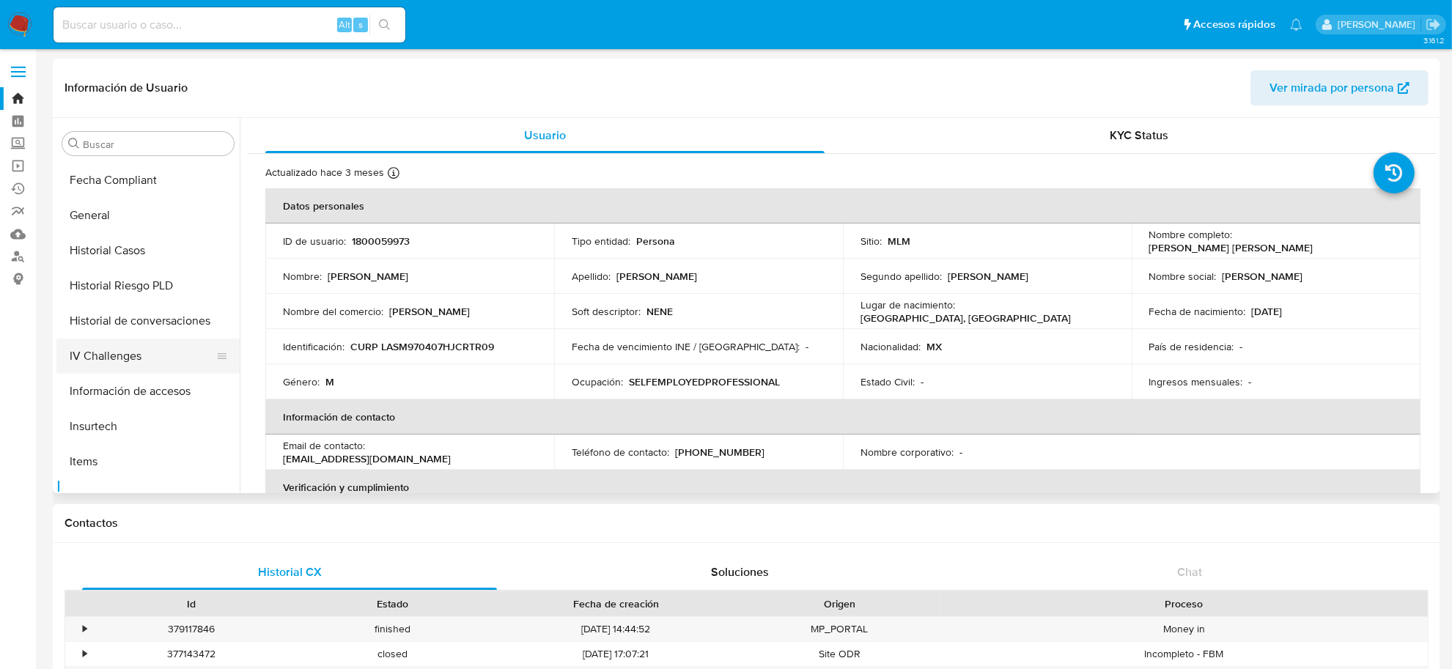
scroll to position [414, 0]
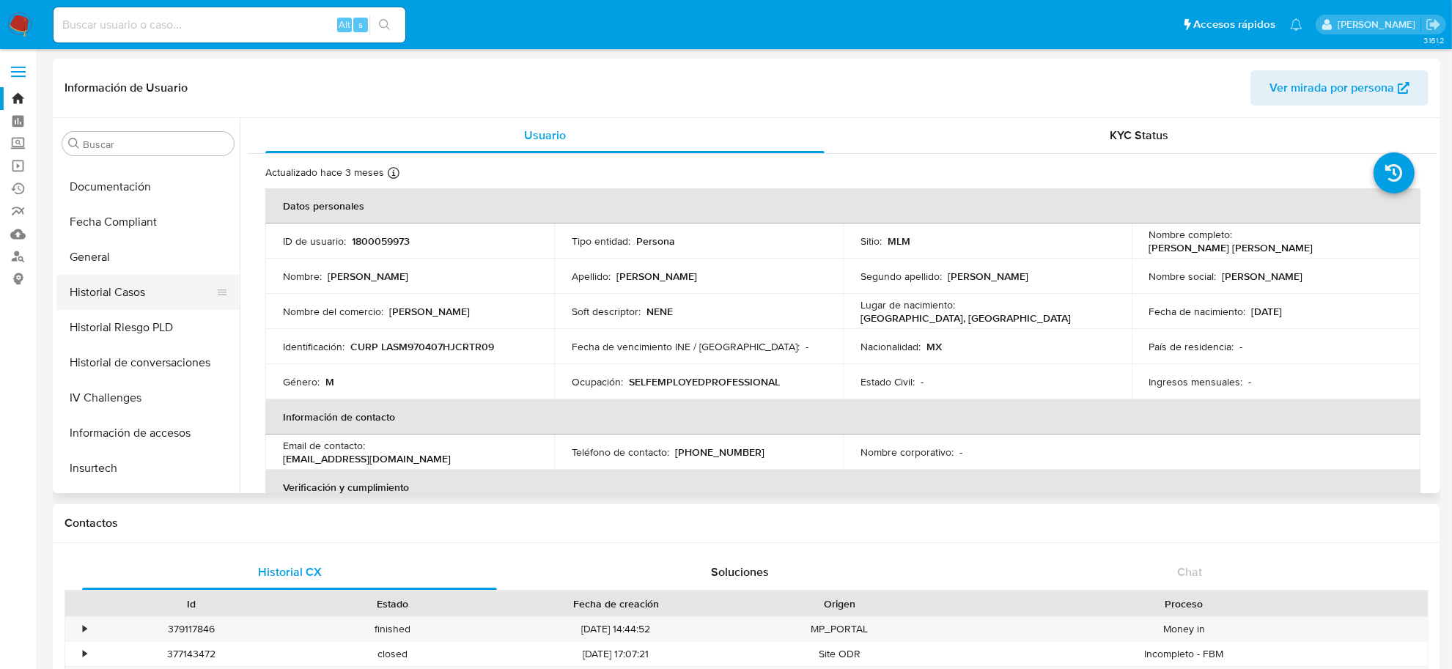
click at [108, 297] on button "Historial Casos" at bounding box center [142, 292] width 172 height 35
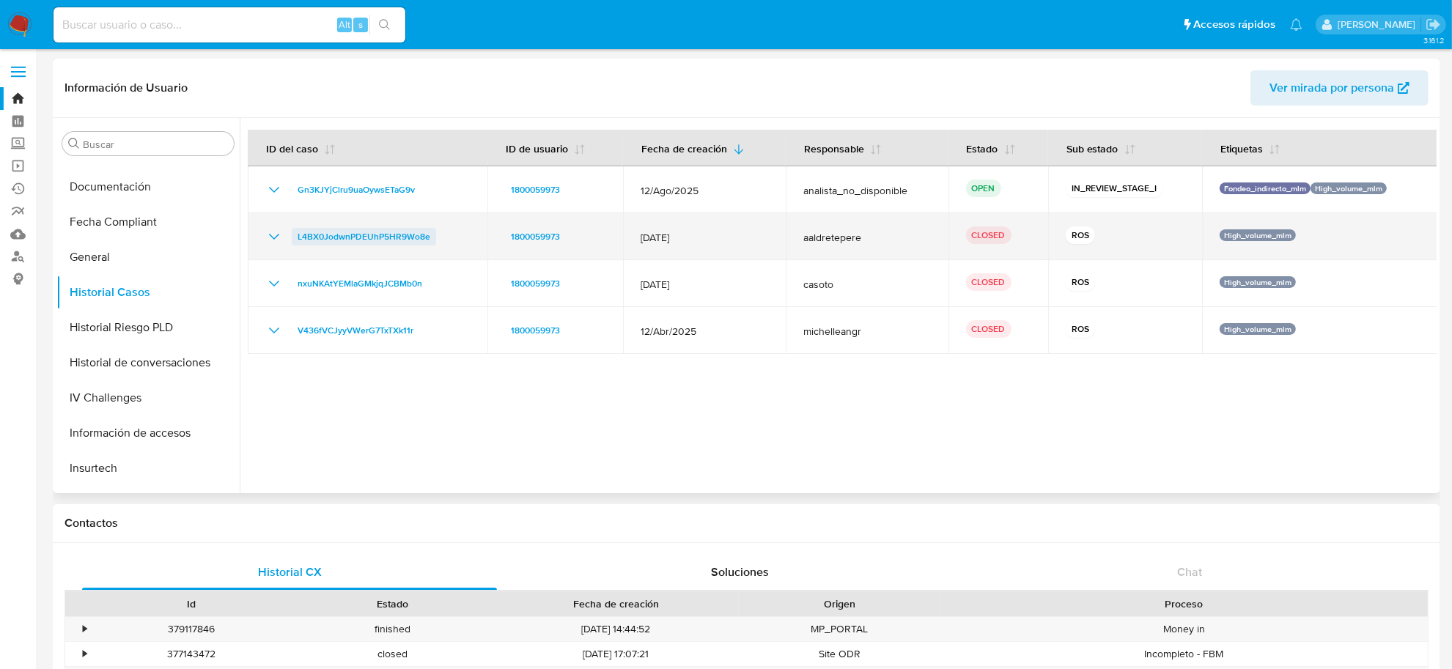
click at [367, 240] on span "L4BX0JodwnPDEUhP5HR9Wo8e" at bounding box center [364, 237] width 133 height 18
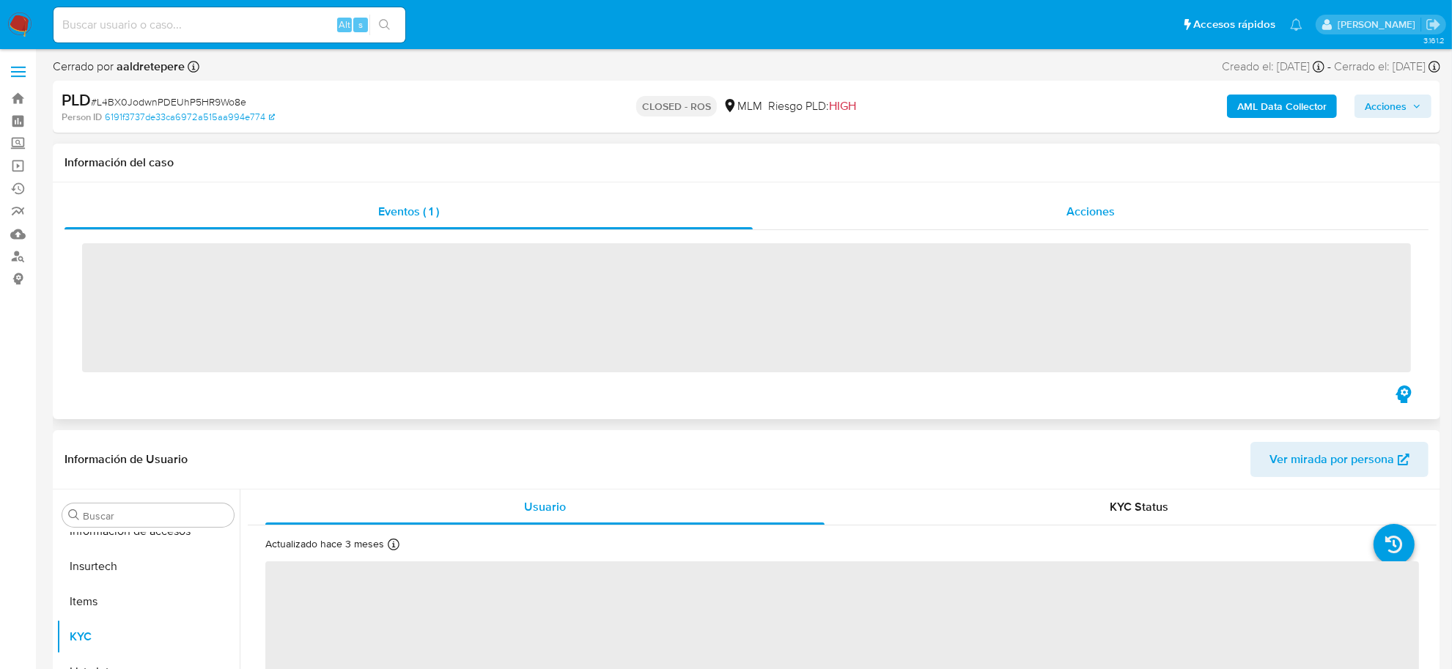
scroll to position [689, 0]
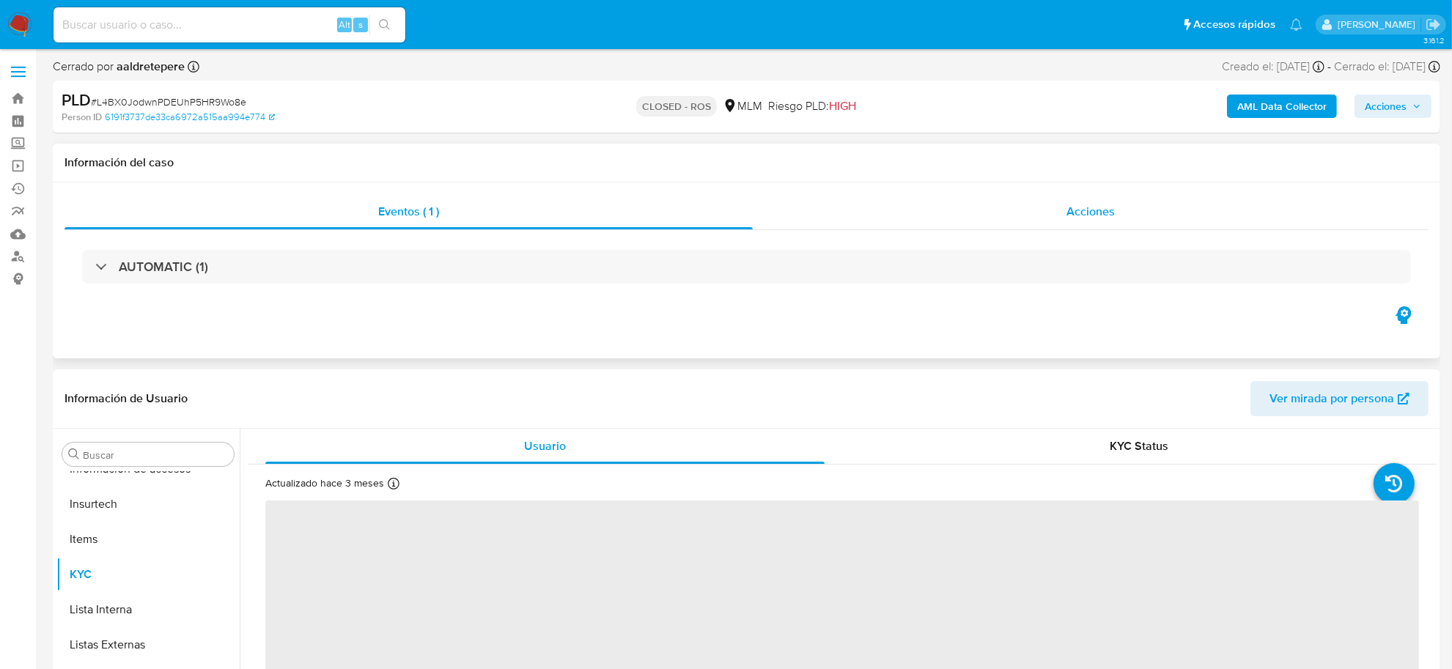
click at [1089, 211] on span "Acciones" at bounding box center [1091, 211] width 48 height 17
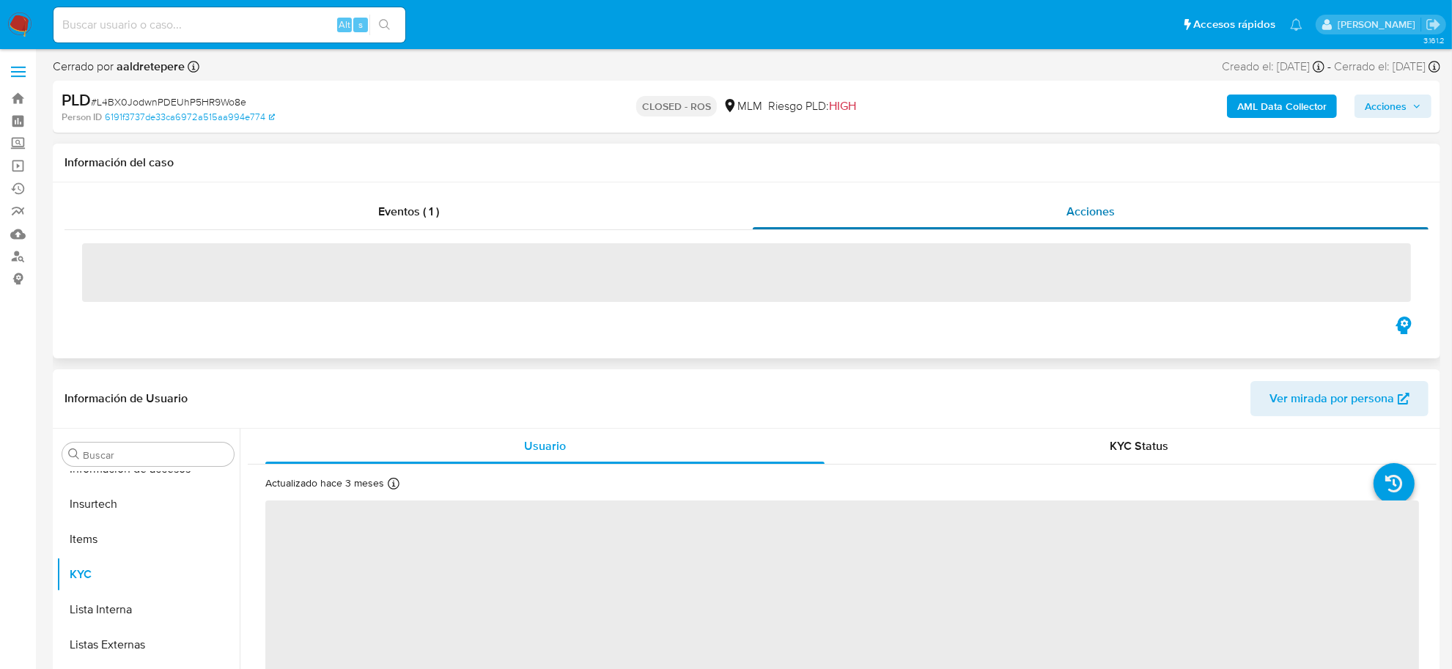
select select "10"
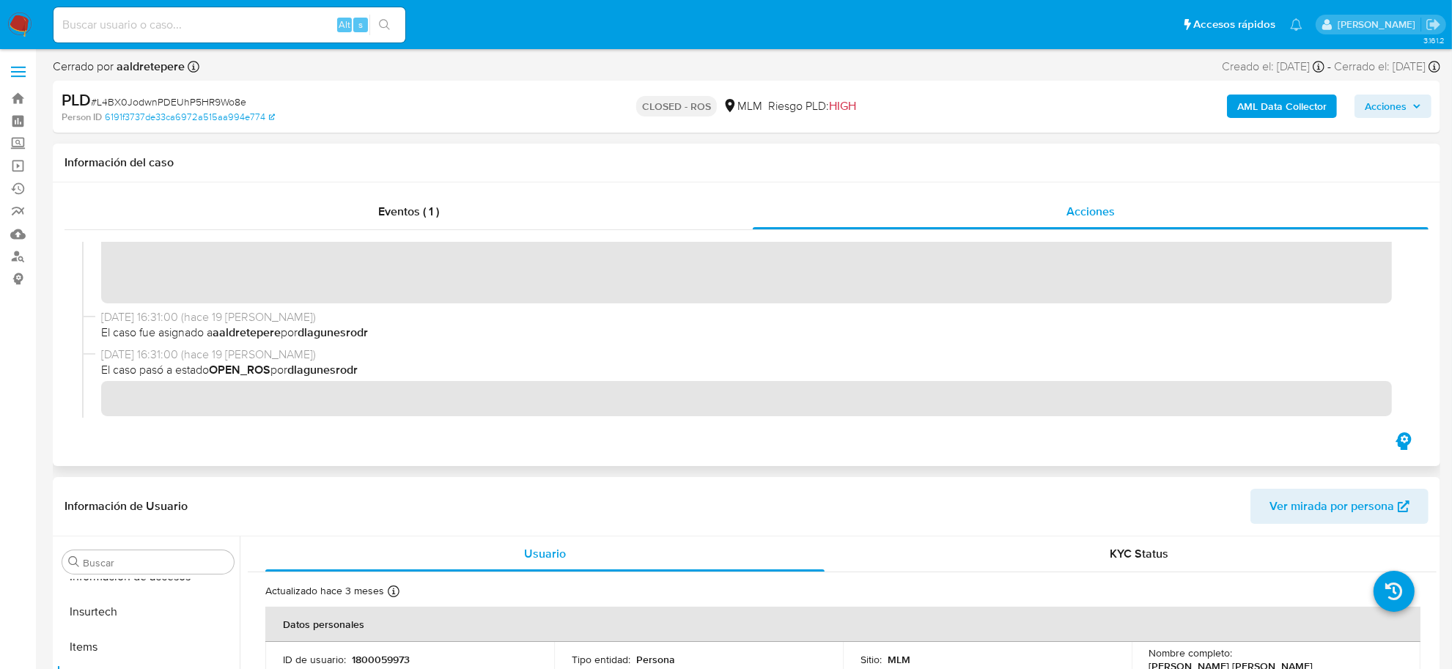
scroll to position [0, 0]
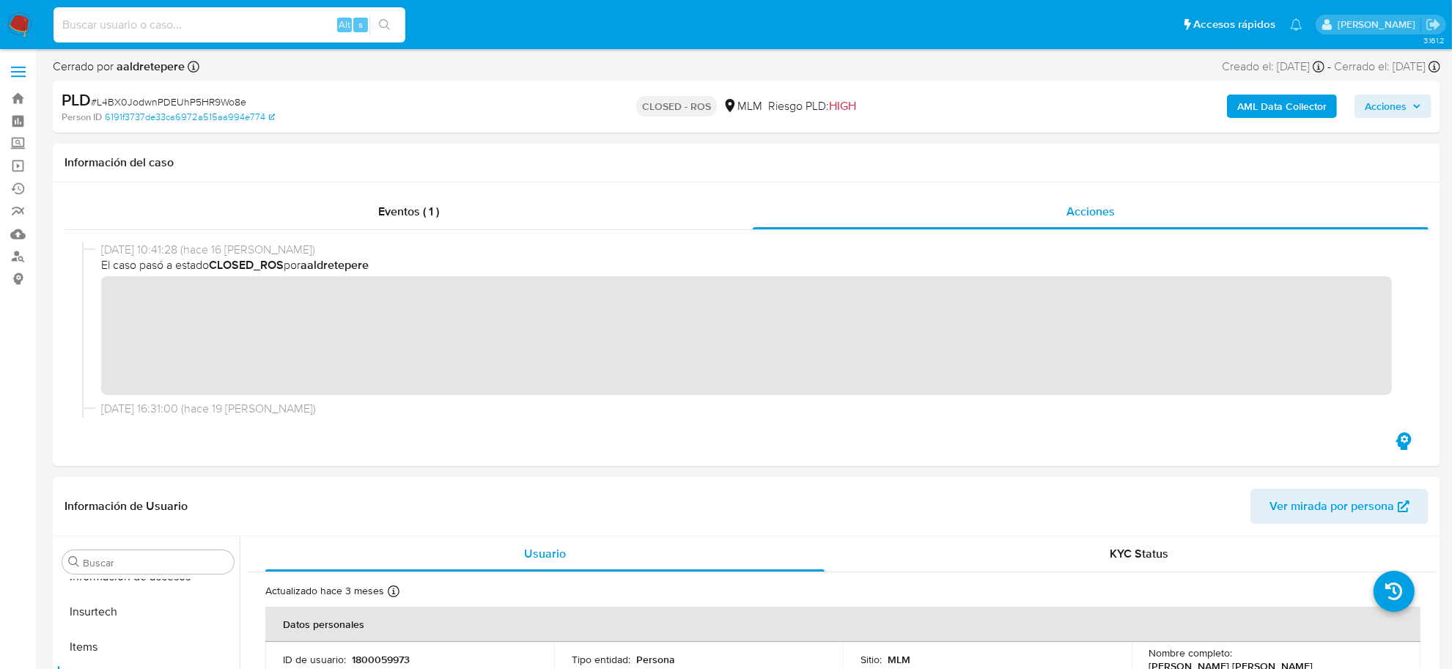
click at [143, 31] on input at bounding box center [230, 24] width 352 height 19
paste input "1269549859"
type input "1269549859"
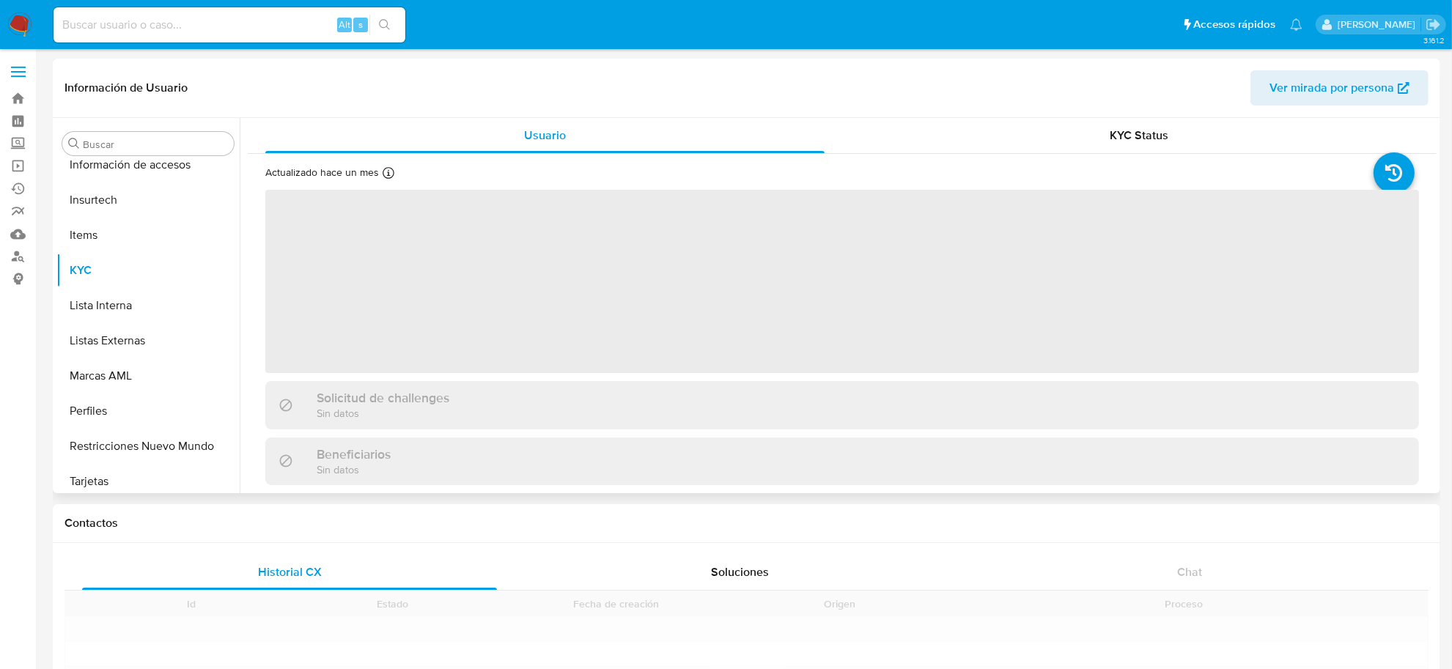
scroll to position [689, 0]
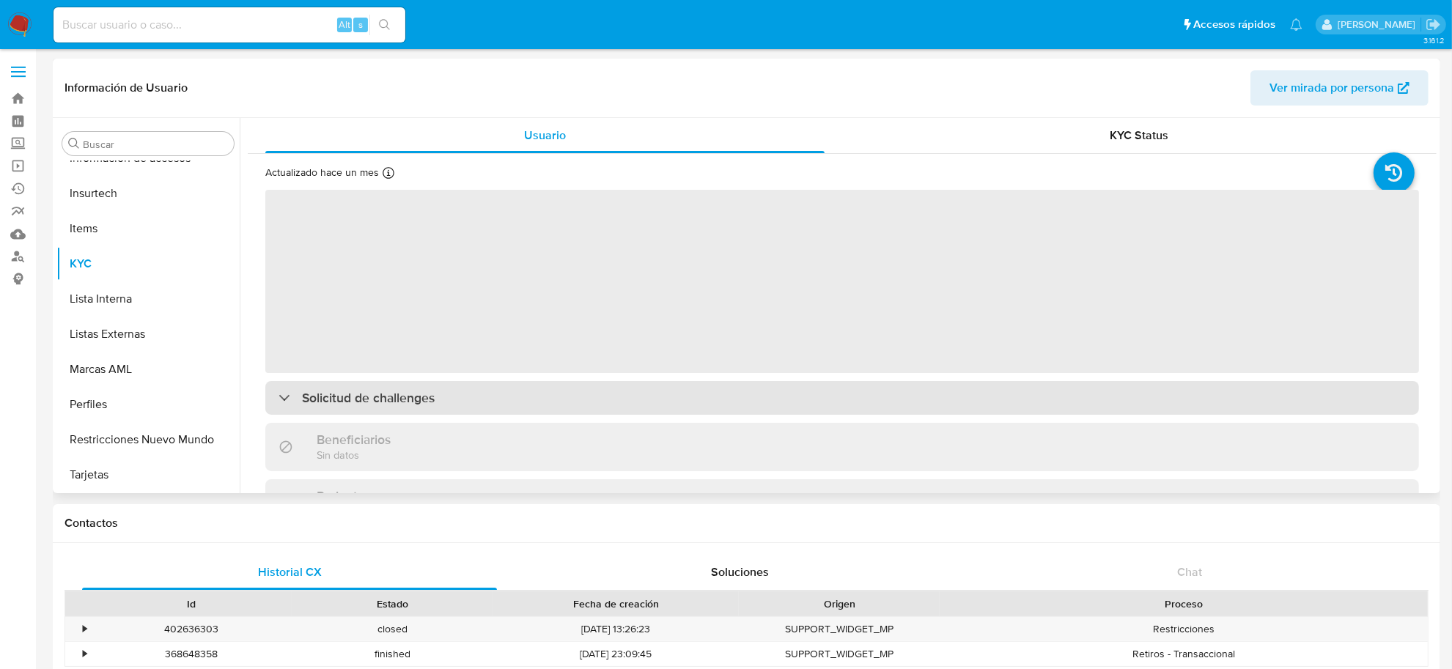
select select "10"
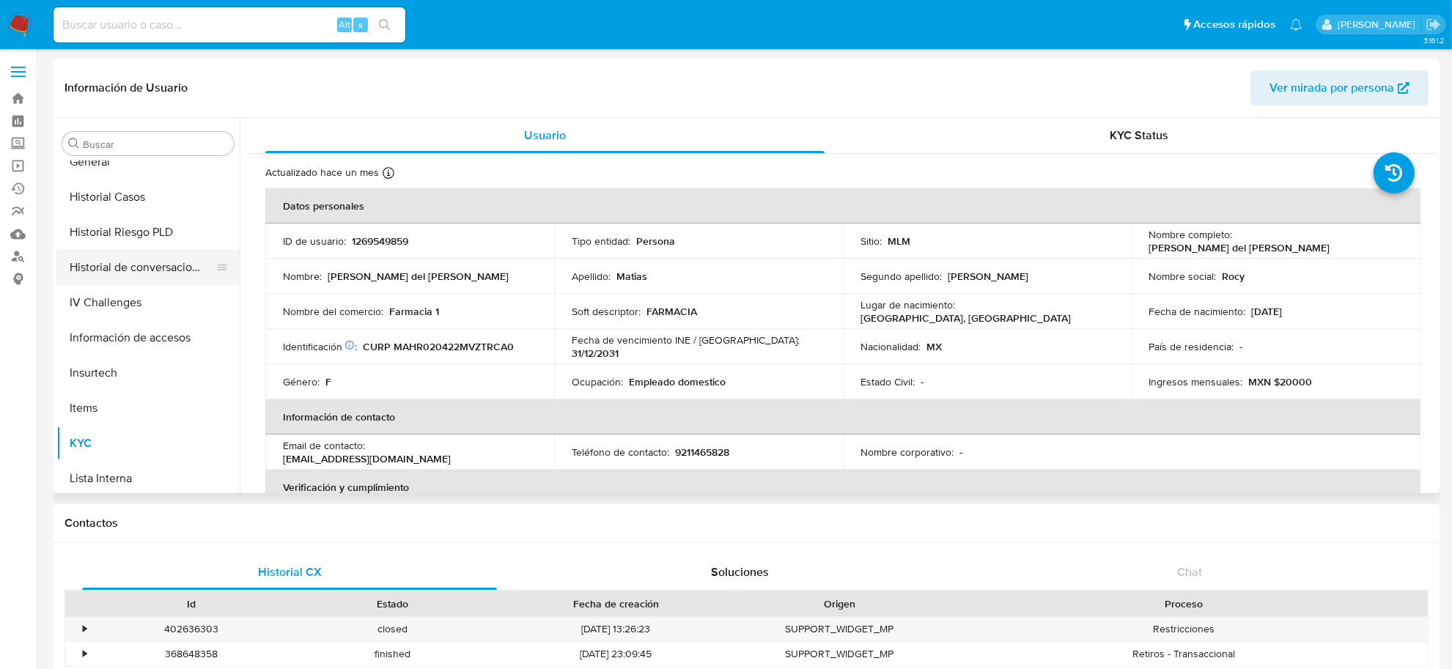
scroll to position [506, 0]
click at [119, 192] on button "Historial Casos" at bounding box center [142, 200] width 172 height 35
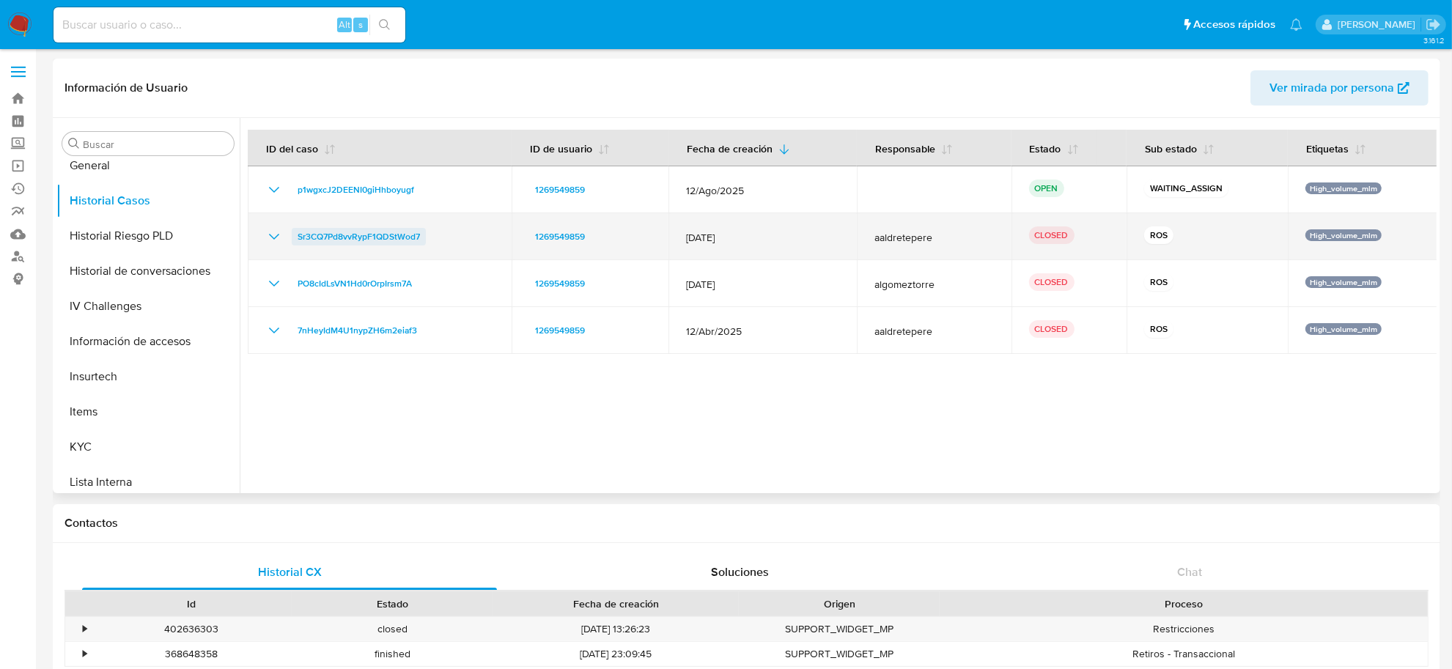
click at [330, 236] on span "Sr3CQ7Pd8vvRypF1QDStWod7" at bounding box center [359, 237] width 122 height 18
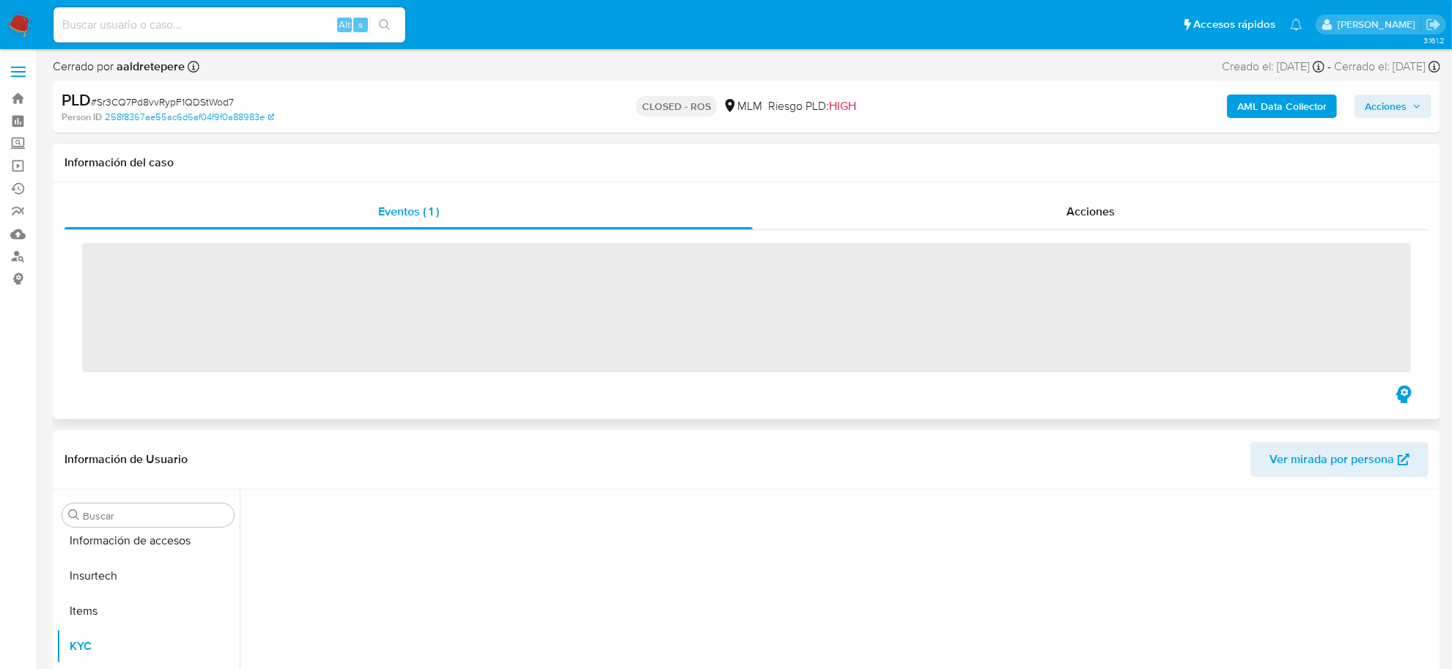
scroll to position [689, 0]
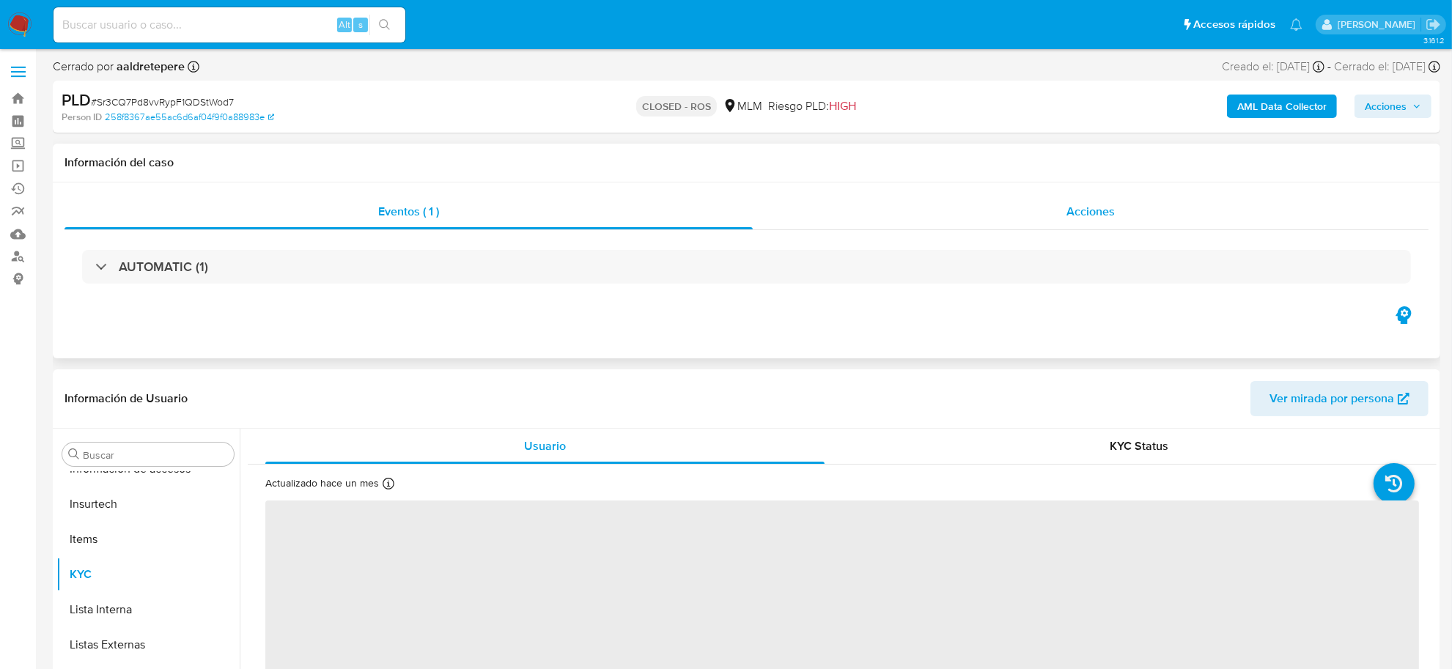
click at [1093, 210] on span "Acciones" at bounding box center [1091, 211] width 48 height 17
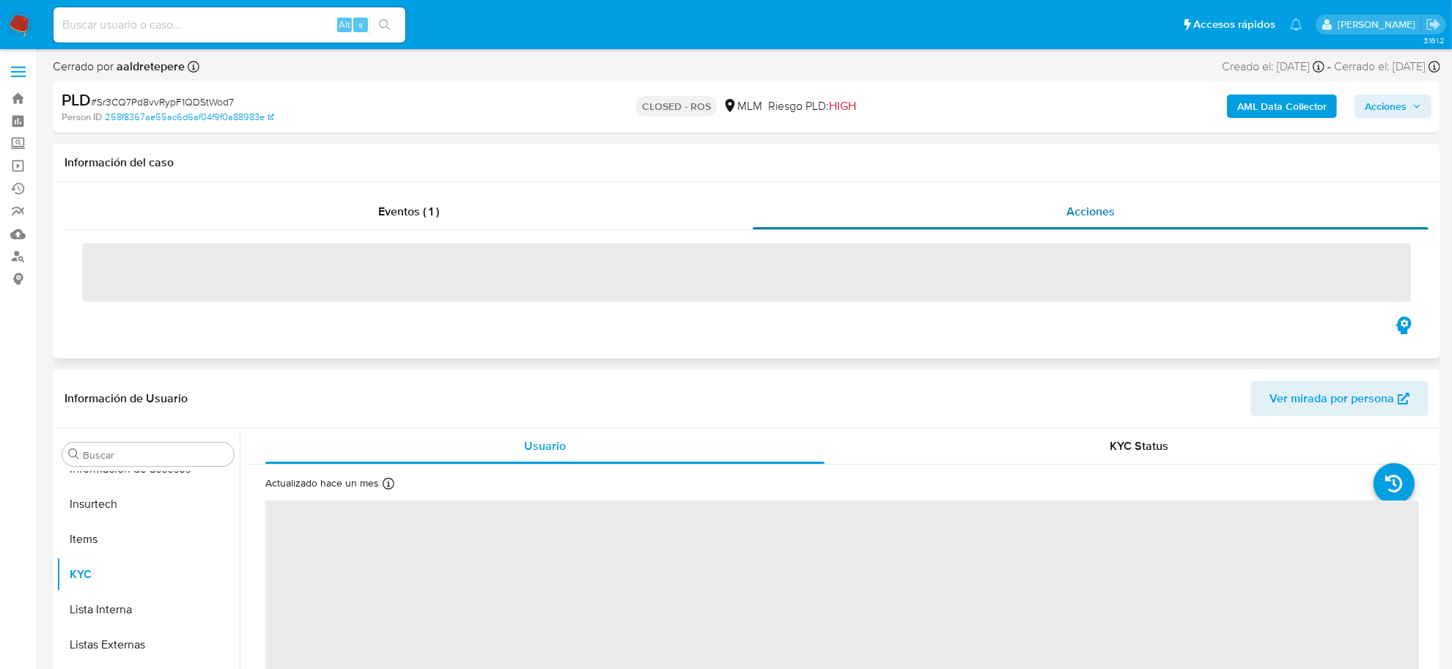
select select "10"
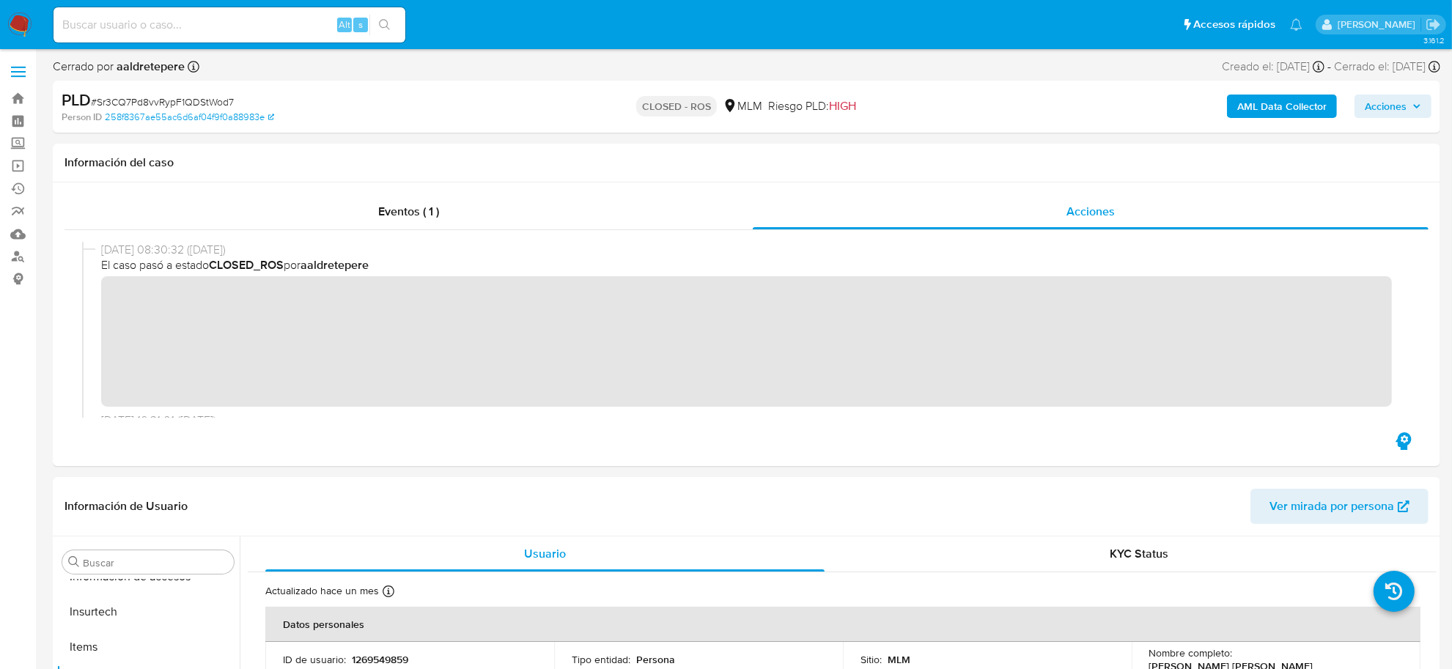
click at [118, 23] on input at bounding box center [230, 24] width 352 height 19
paste input "1266007969"
type input "1266007969"
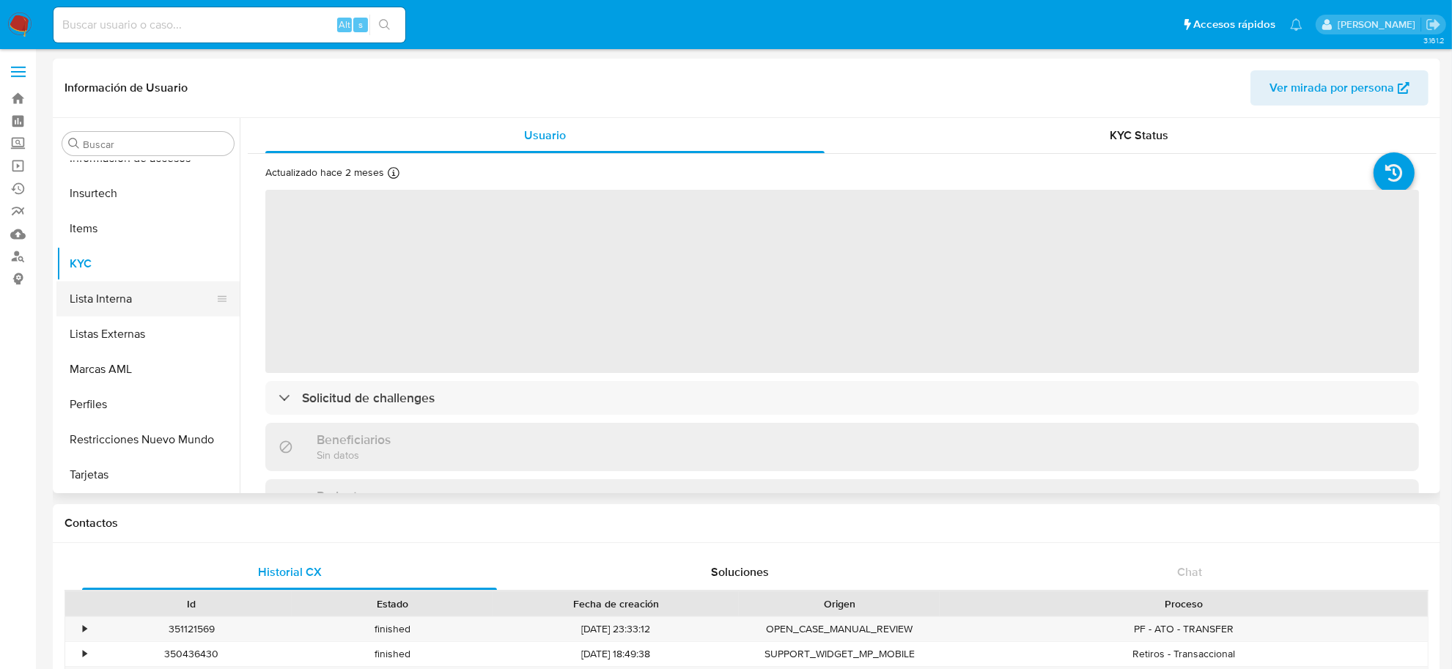
select select "10"
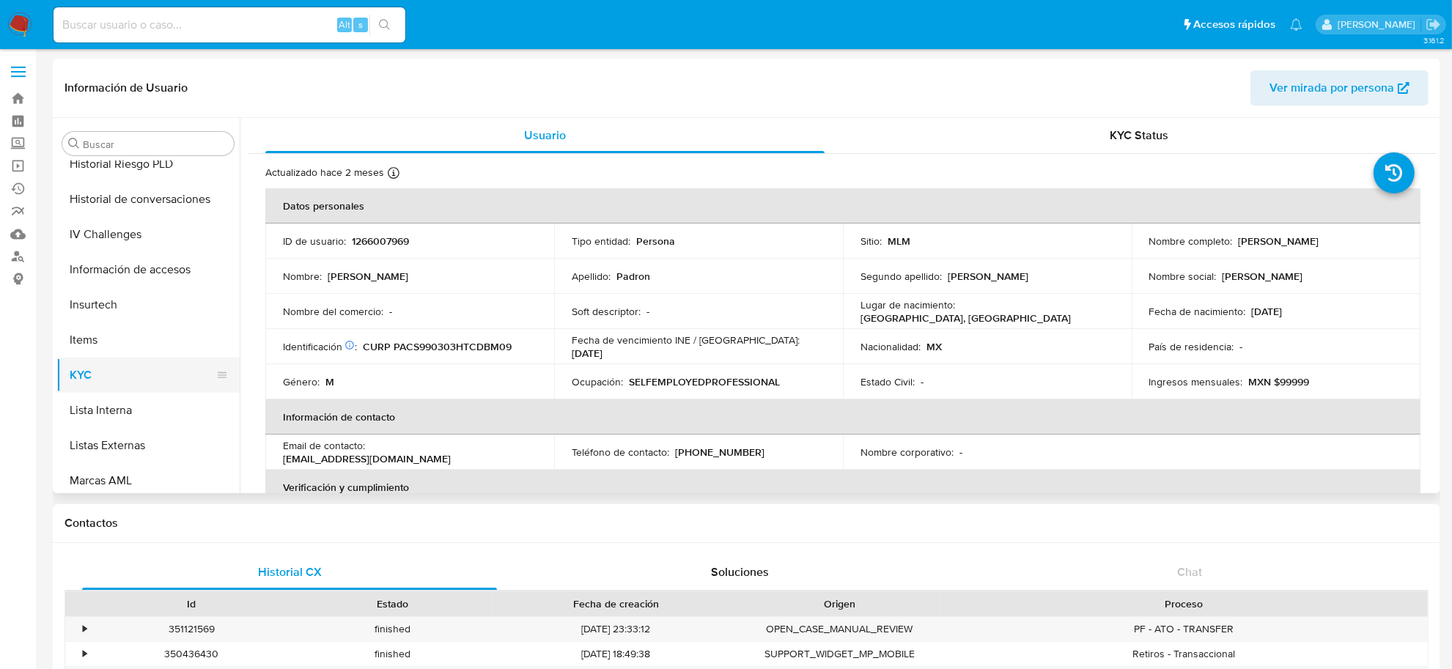
scroll to position [506, 0]
click at [144, 202] on button "Historial Casos" at bounding box center [142, 200] width 172 height 35
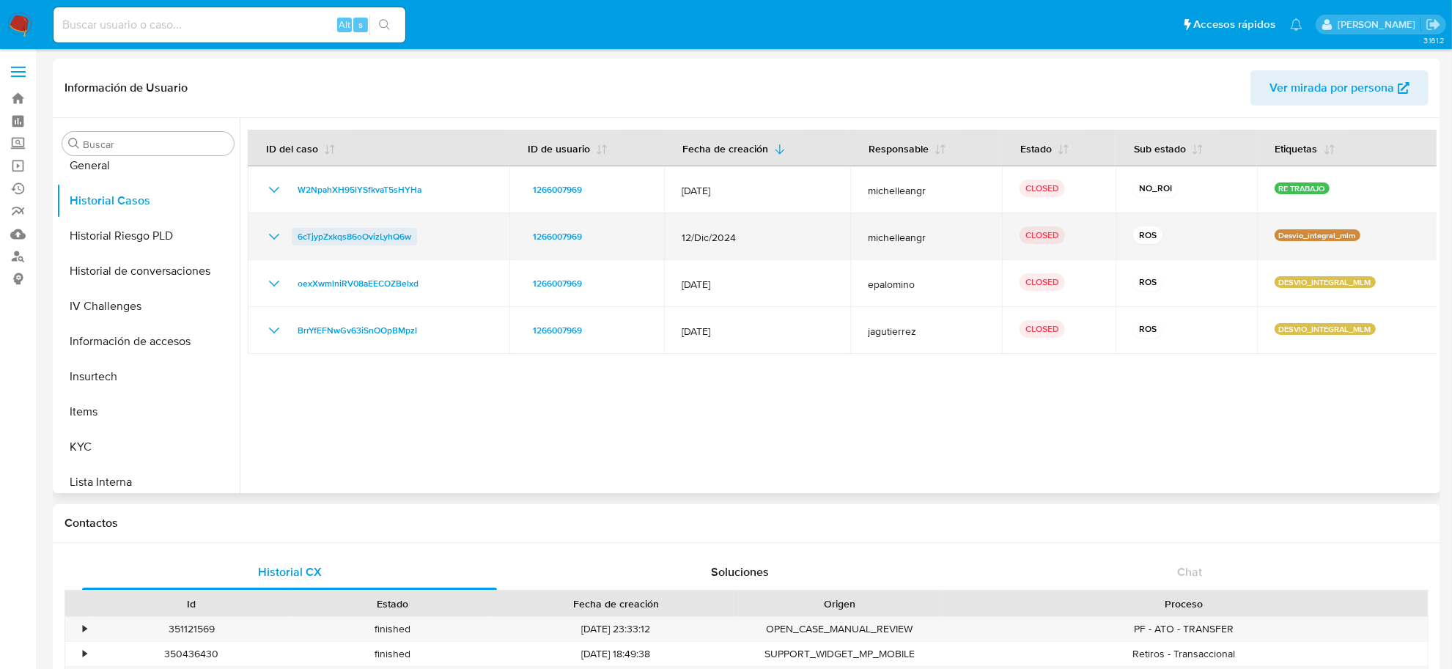
click at [358, 238] on span "6cTjypZxkqs86oOvizLyhQ6w" at bounding box center [355, 237] width 114 height 18
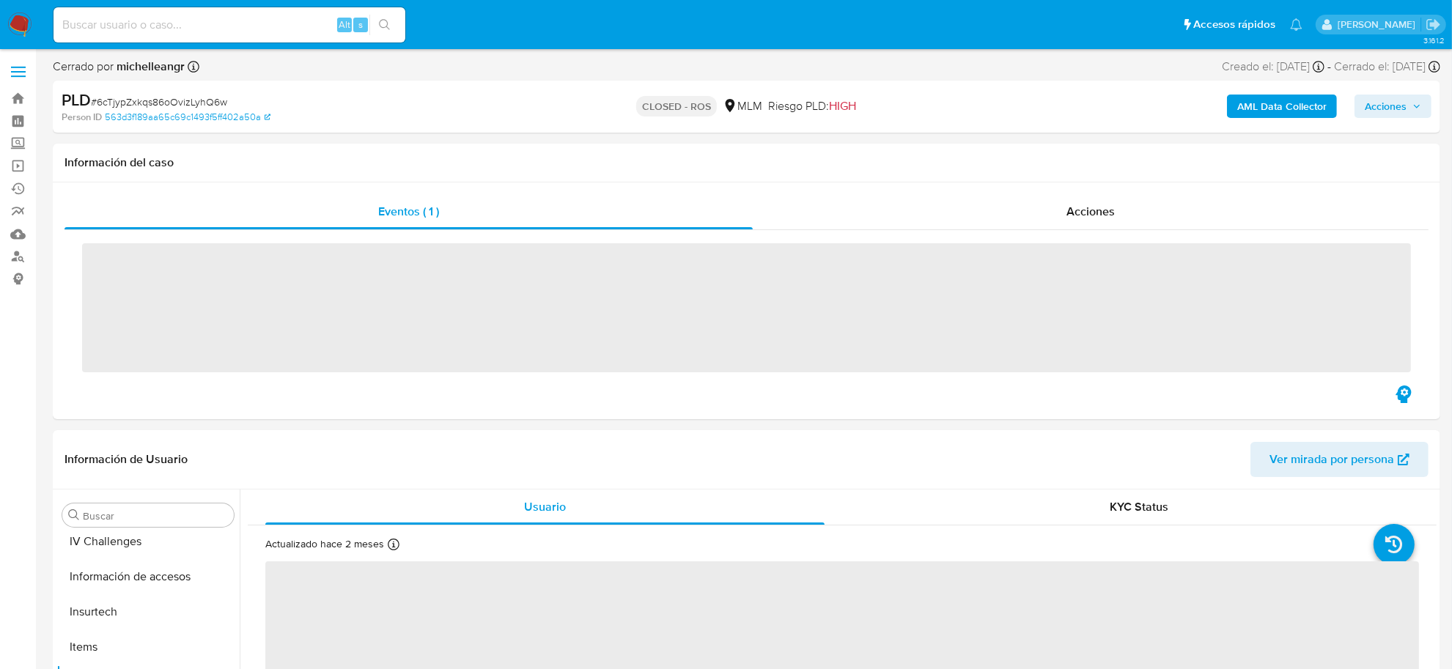
scroll to position [689, 0]
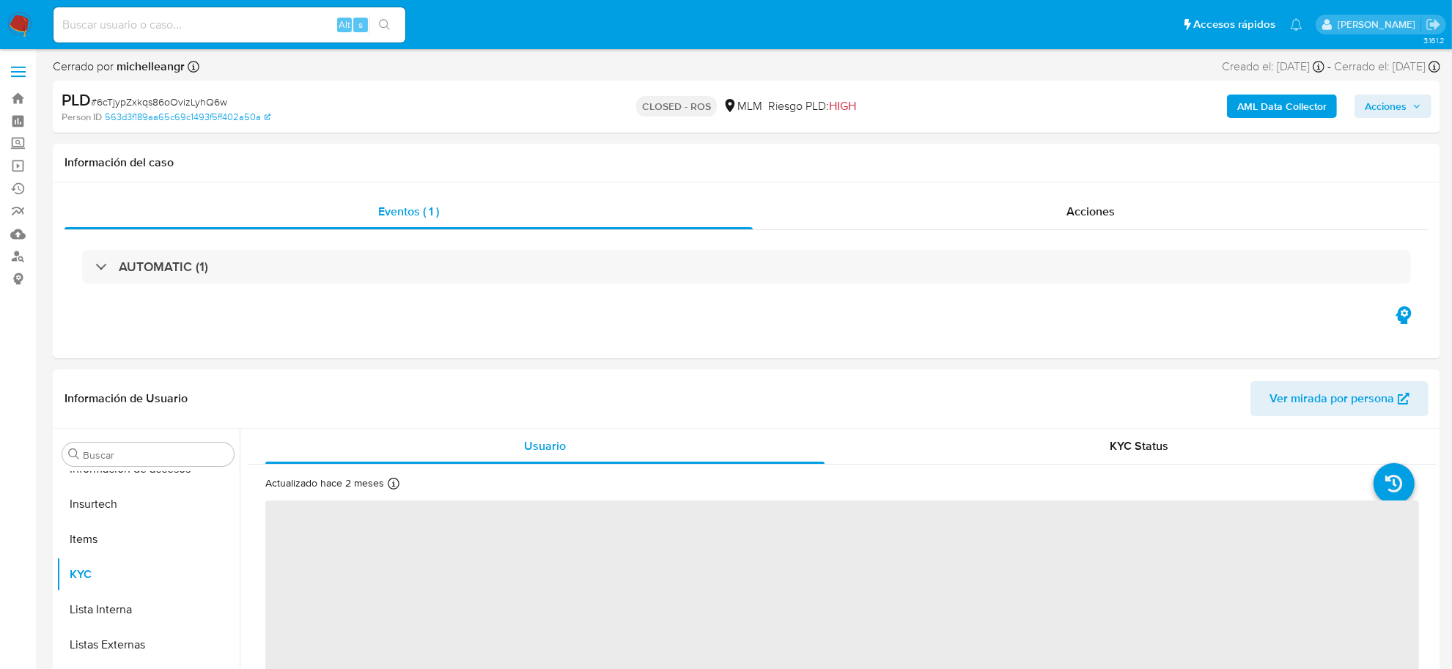
select select "10"
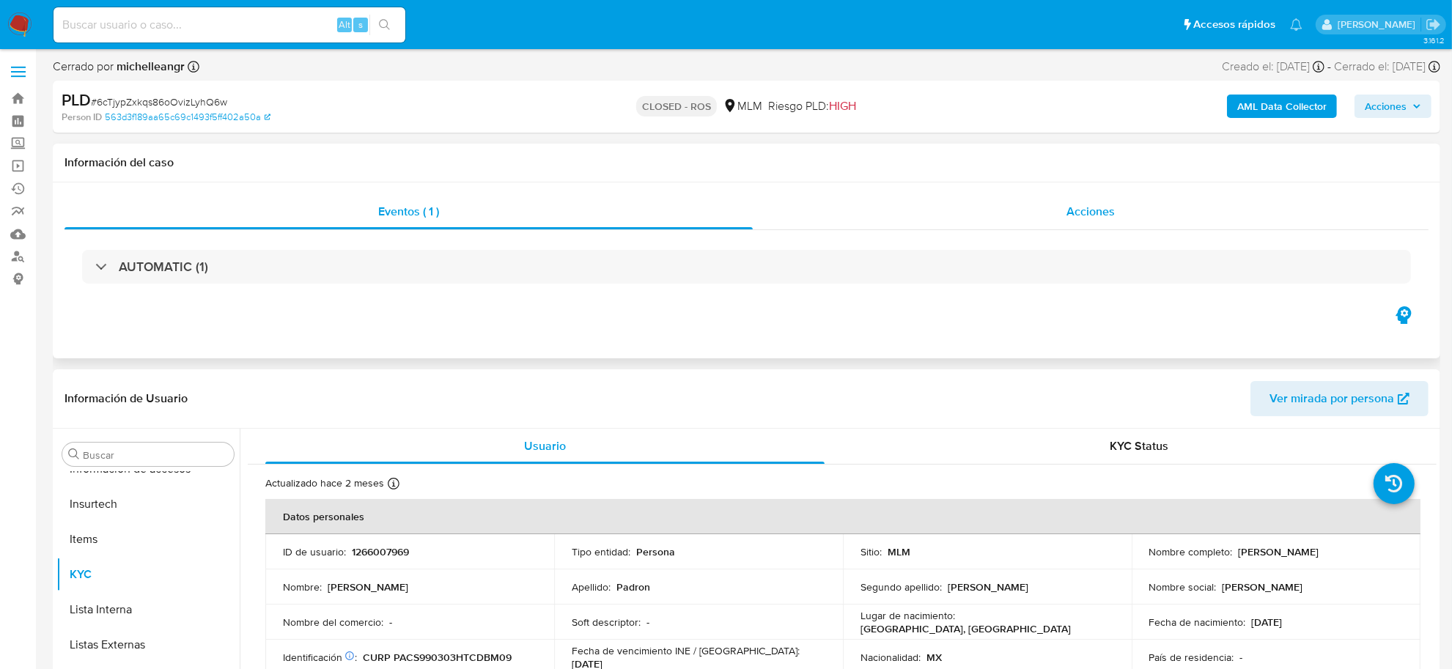
click at [1074, 213] on span "Acciones" at bounding box center [1091, 211] width 48 height 17
